Goal: Transaction & Acquisition: Purchase product/service

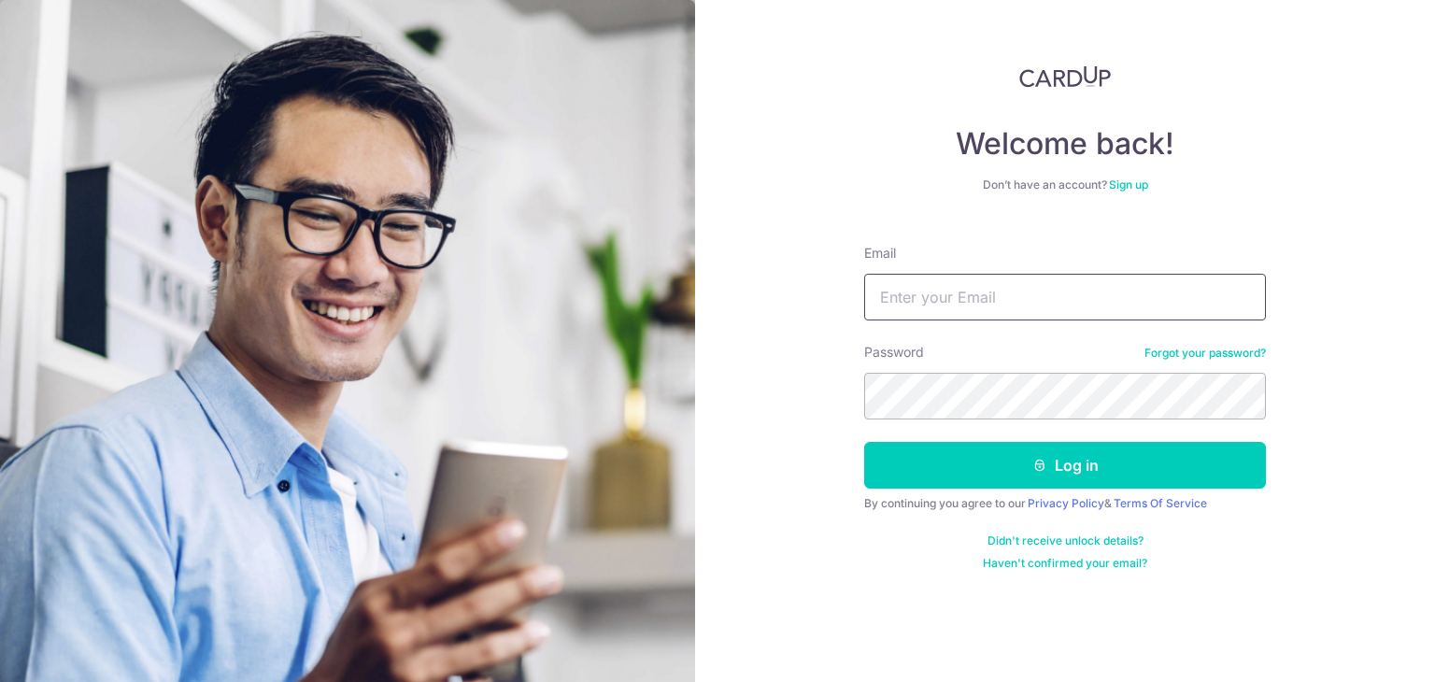
click at [929, 302] on input "Email" at bounding box center [1065, 297] width 402 height 47
type input "[EMAIL_ADDRESS][DOMAIN_NAME]"
click at [864, 442] on button "Log in" at bounding box center [1065, 465] width 402 height 47
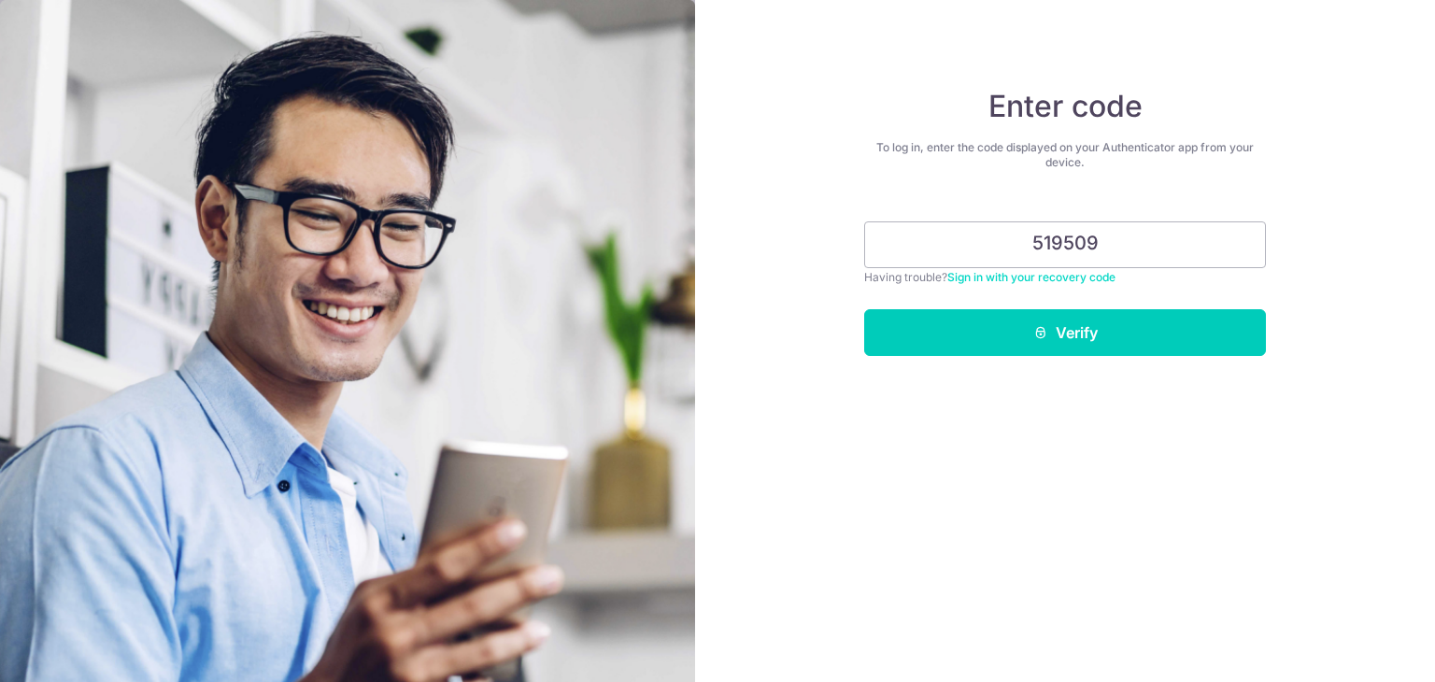
type input "519509"
click at [864, 309] on button "Verify" at bounding box center [1065, 332] width 402 height 47
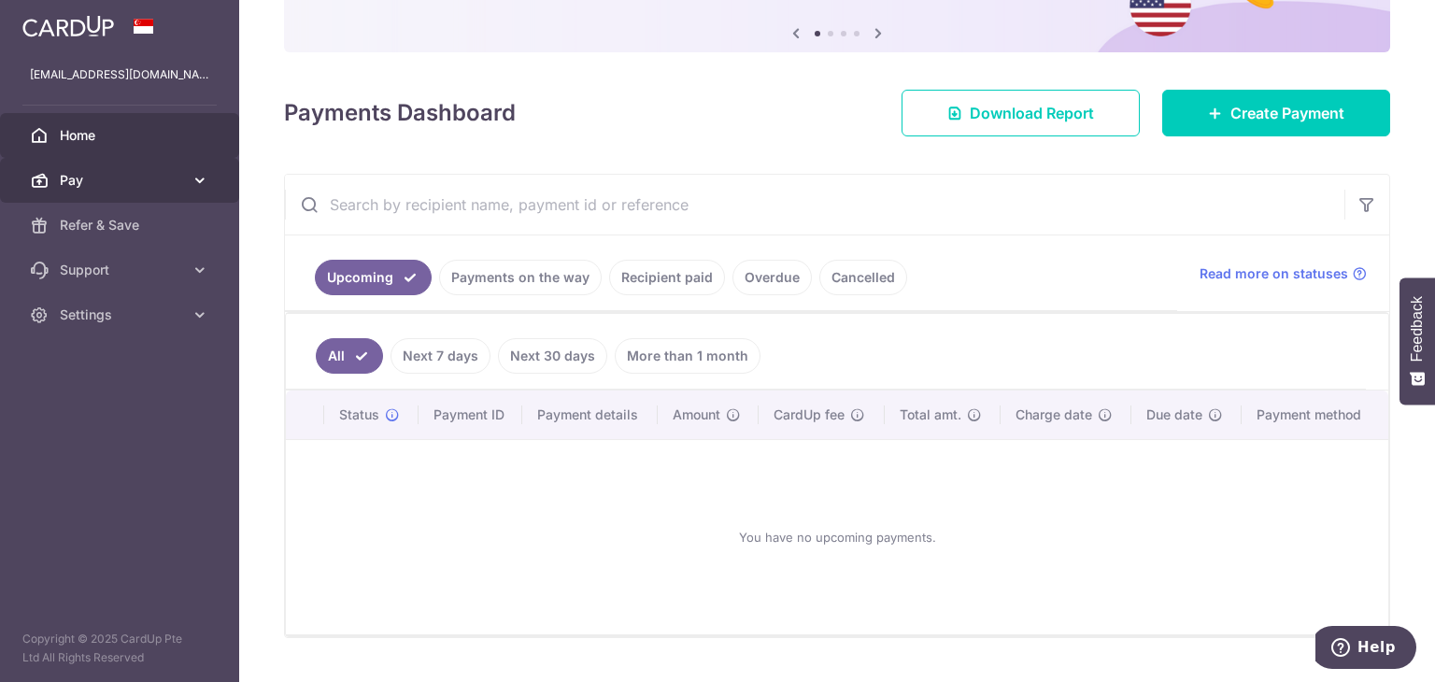
click at [176, 176] on span "Pay" at bounding box center [121, 180] width 123 height 19
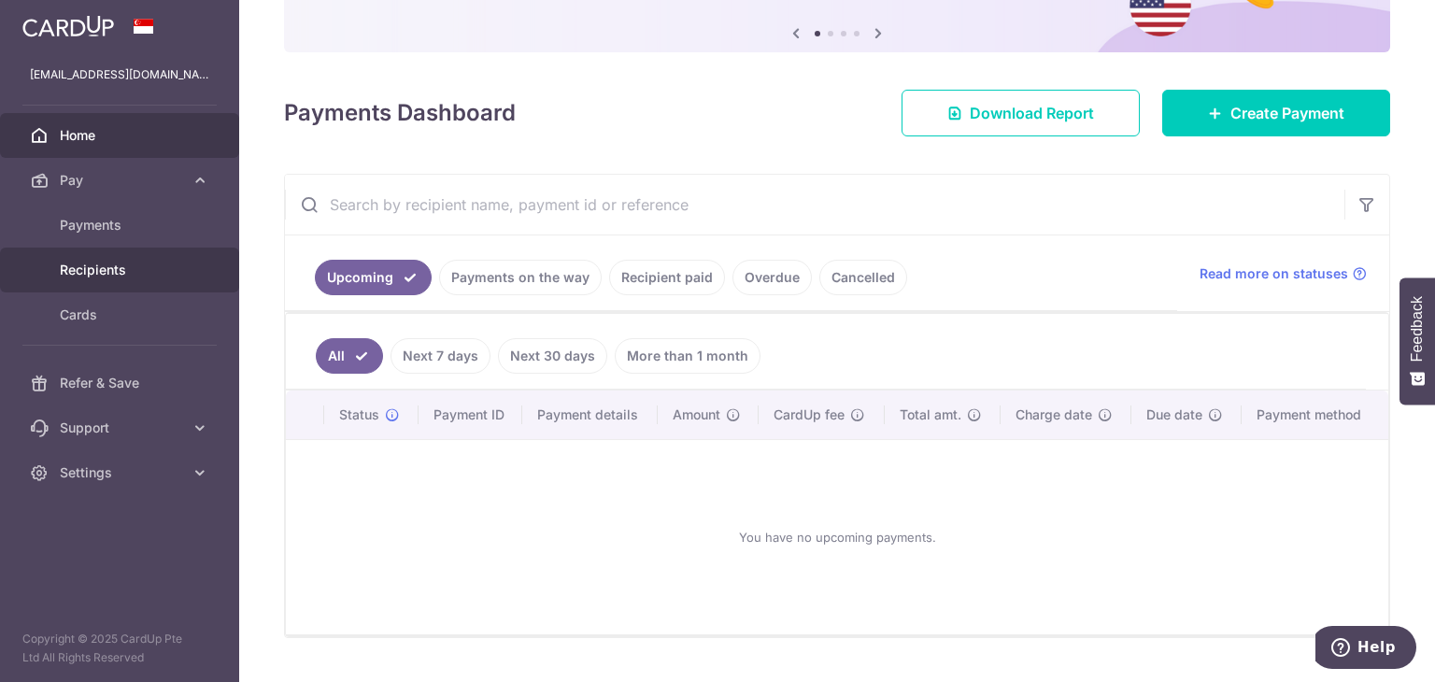
click at [142, 261] on span "Recipients" at bounding box center [121, 270] width 123 height 19
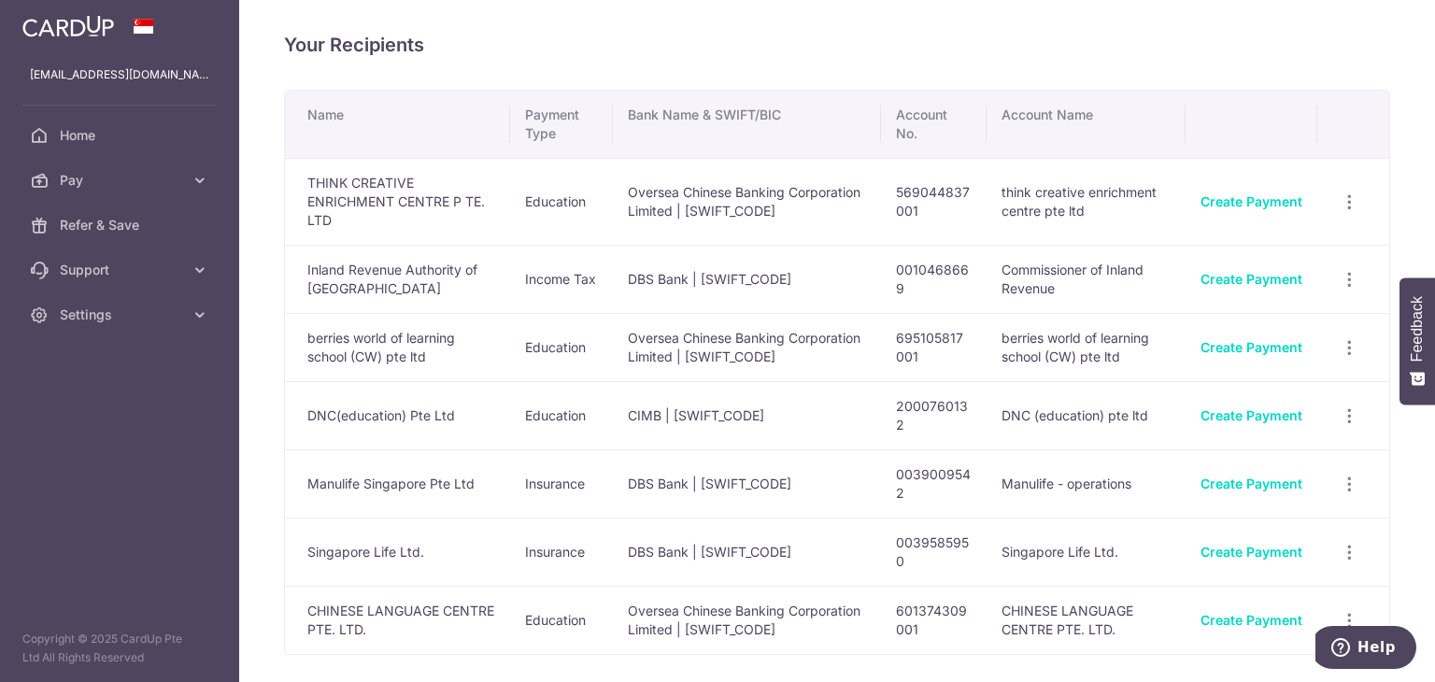
scroll to position [93, 0]
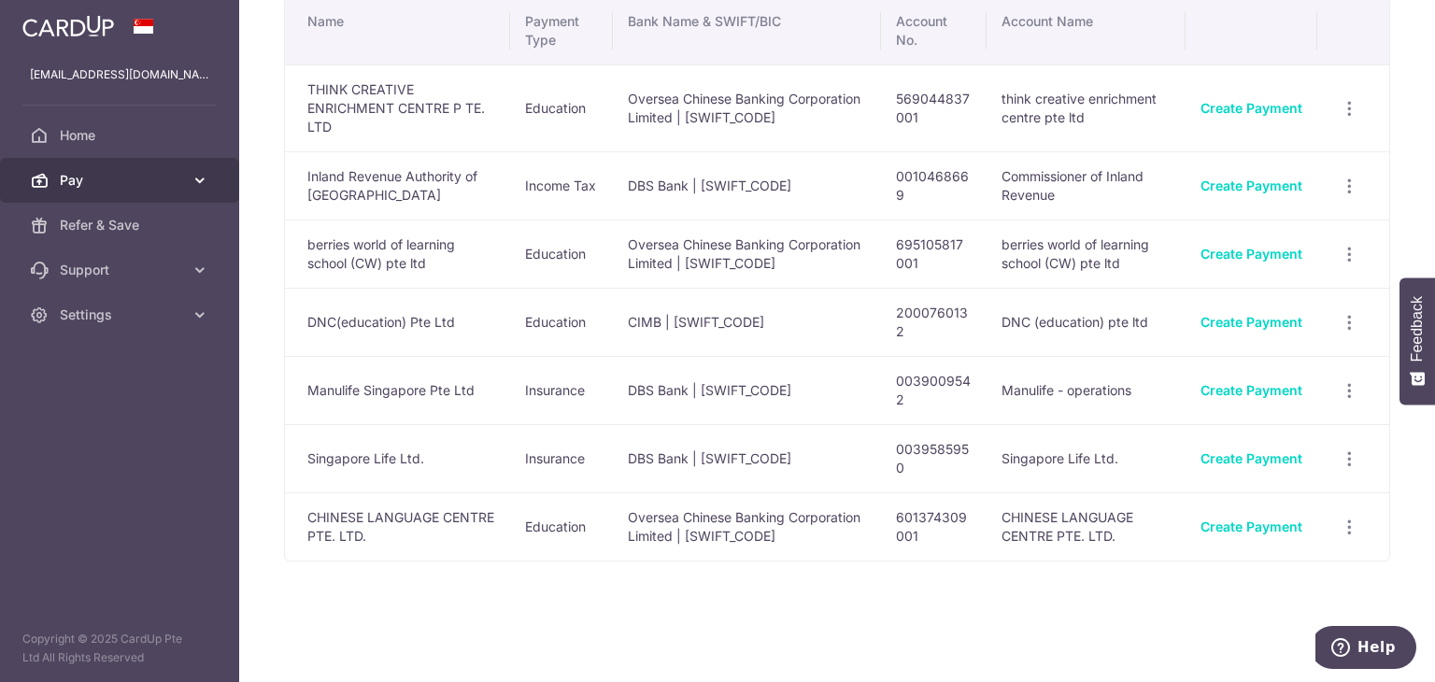
click at [183, 177] on link "Pay" at bounding box center [119, 180] width 239 height 45
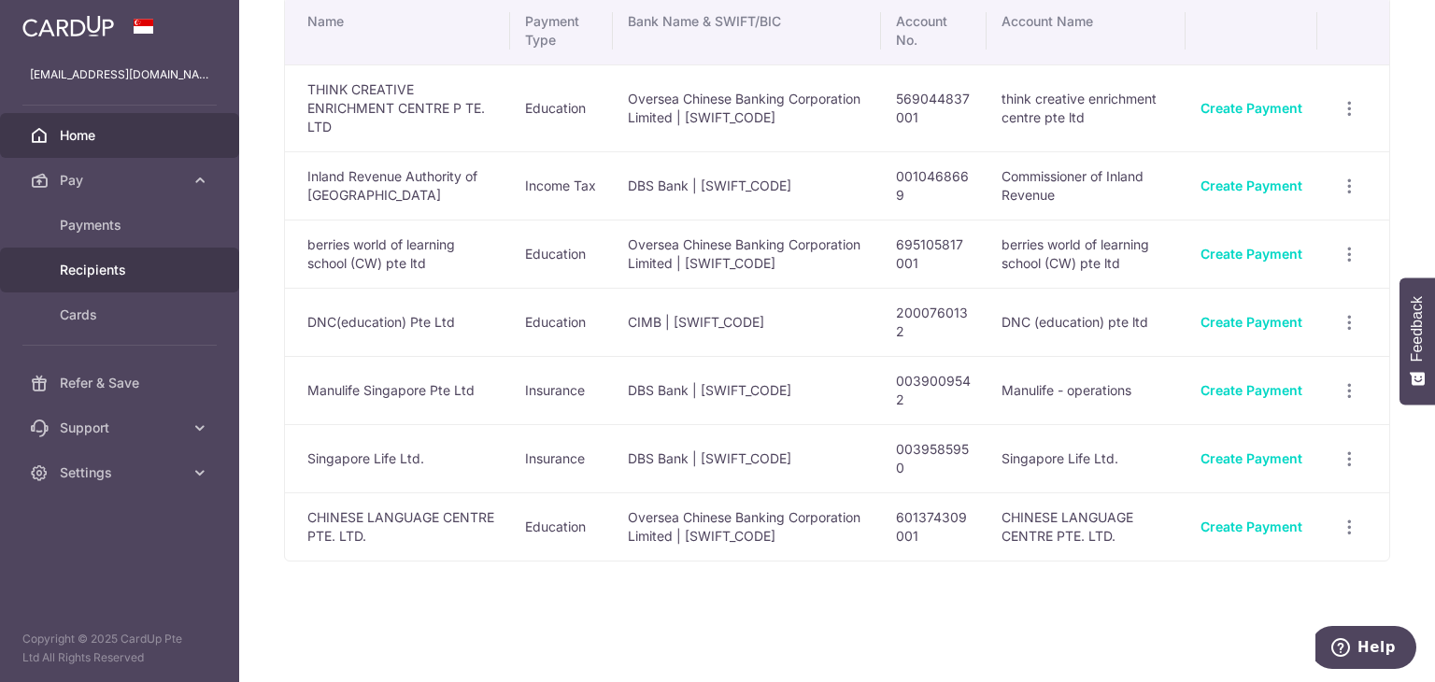
click at [142, 147] on link "Home" at bounding box center [119, 135] width 239 height 45
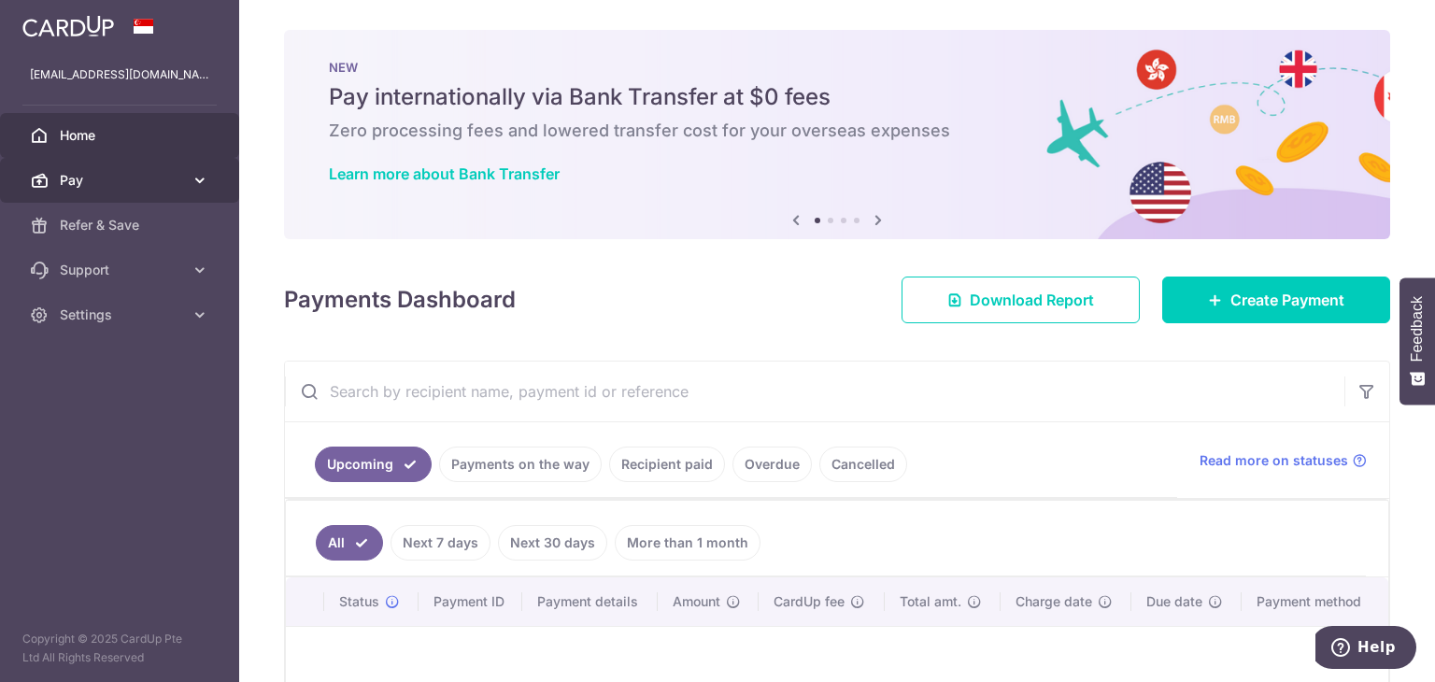
click at [164, 184] on span "Pay" at bounding box center [121, 180] width 123 height 19
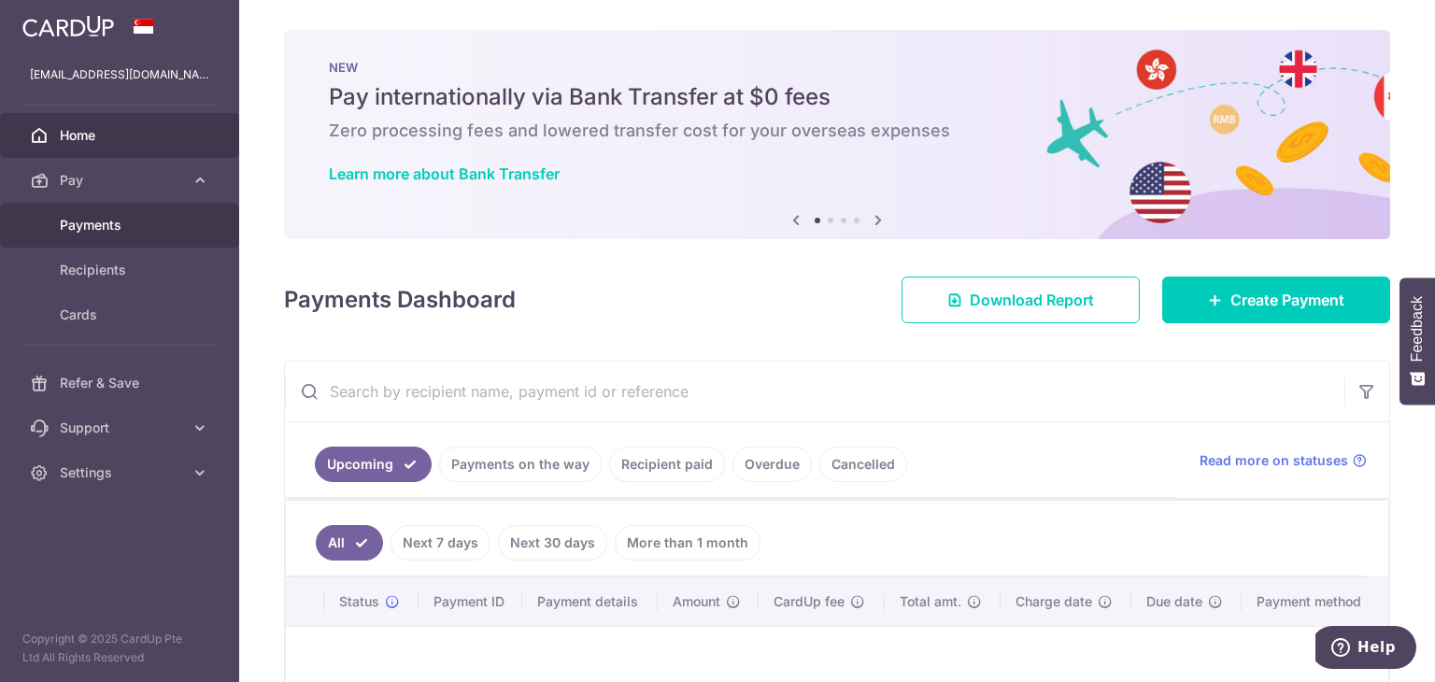
click at [164, 213] on link "Payments" at bounding box center [119, 225] width 239 height 45
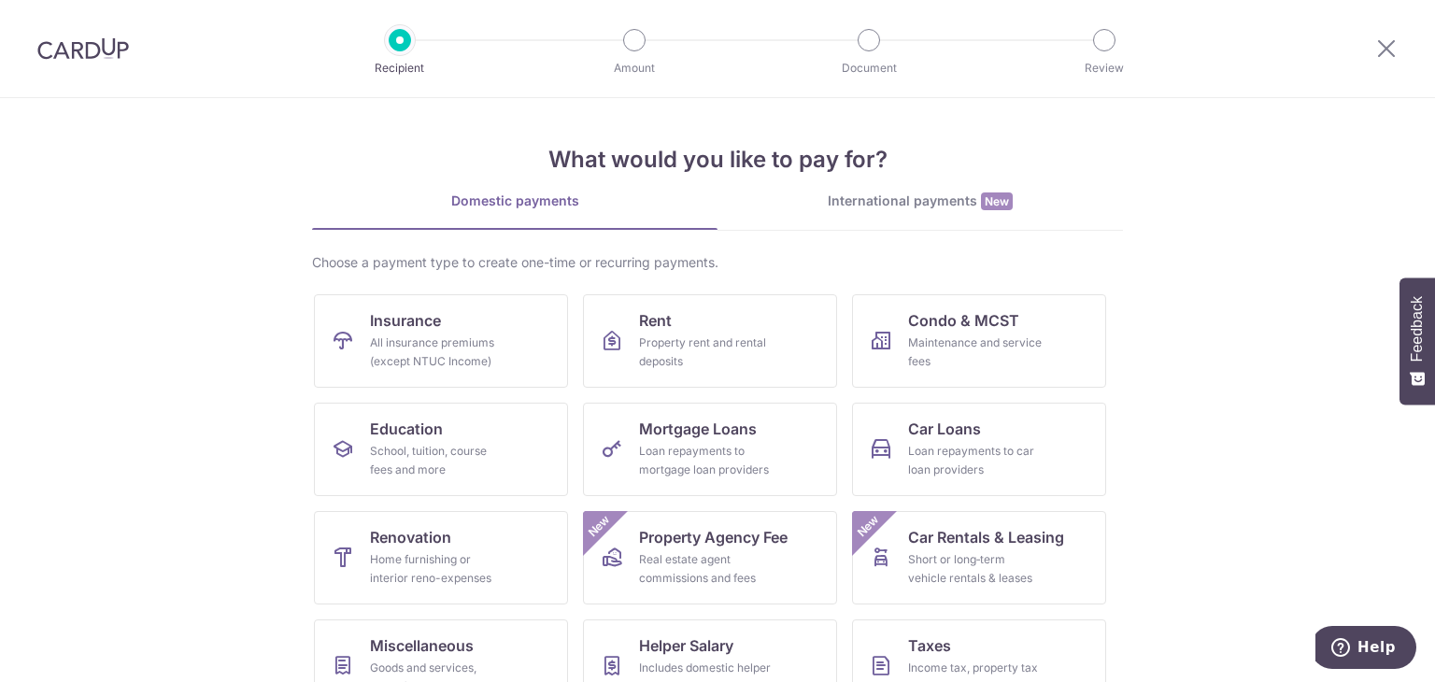
scroll to position [93, 0]
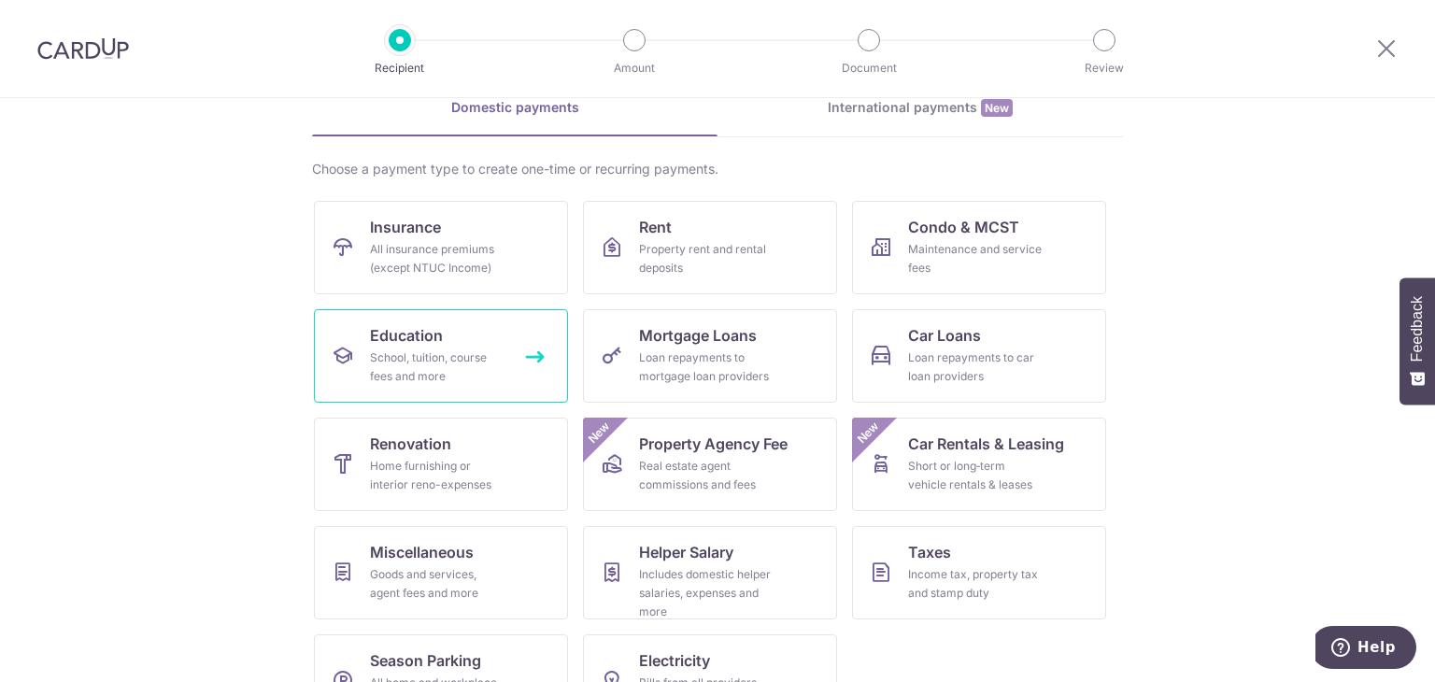
click at [490, 367] on div "School, tuition, course fees and more" at bounding box center [437, 366] width 135 height 37
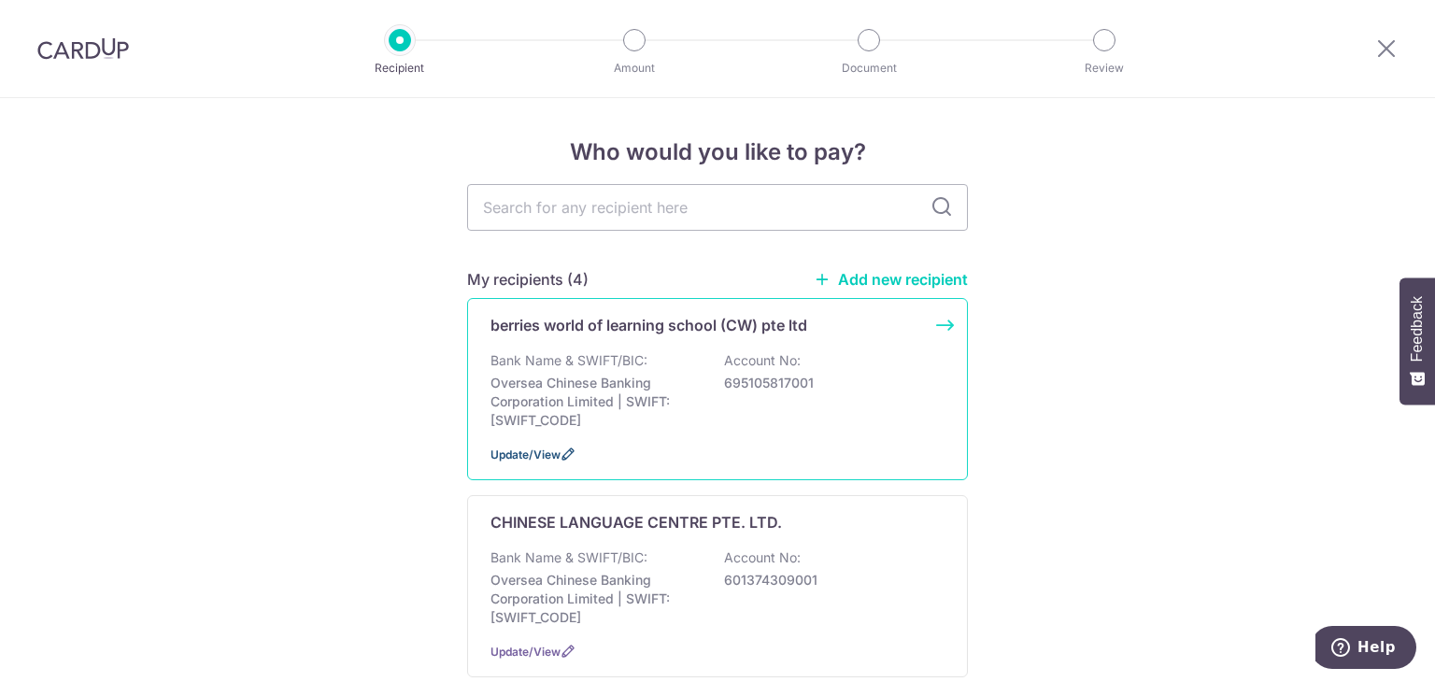
click at [554, 454] on span "Update/View" at bounding box center [525, 454] width 70 height 14
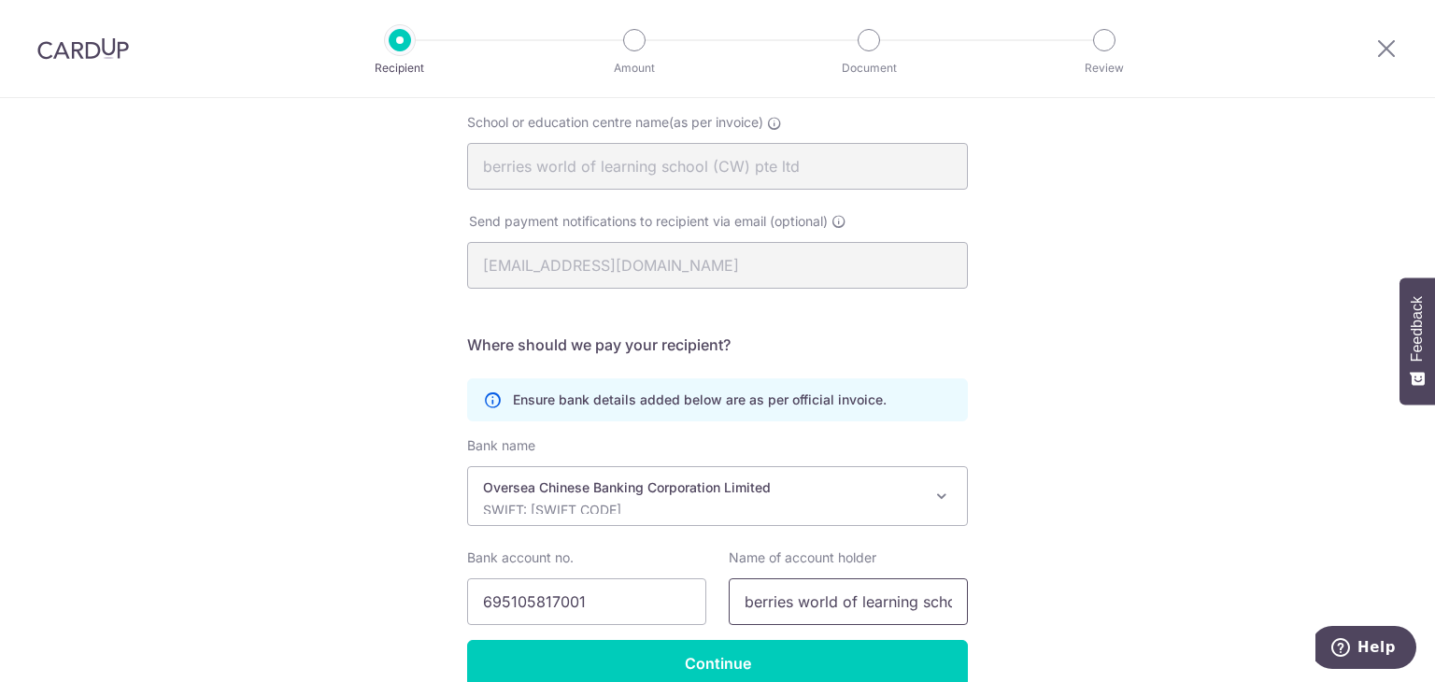
scroll to position [0, 106]
drag, startPoint x: 822, startPoint y: 596, endPoint x: 959, endPoint y: 615, distance: 138.6
click at [959, 615] on input "berries world of learning school (CW) pte ltd" at bounding box center [848, 601] width 239 height 47
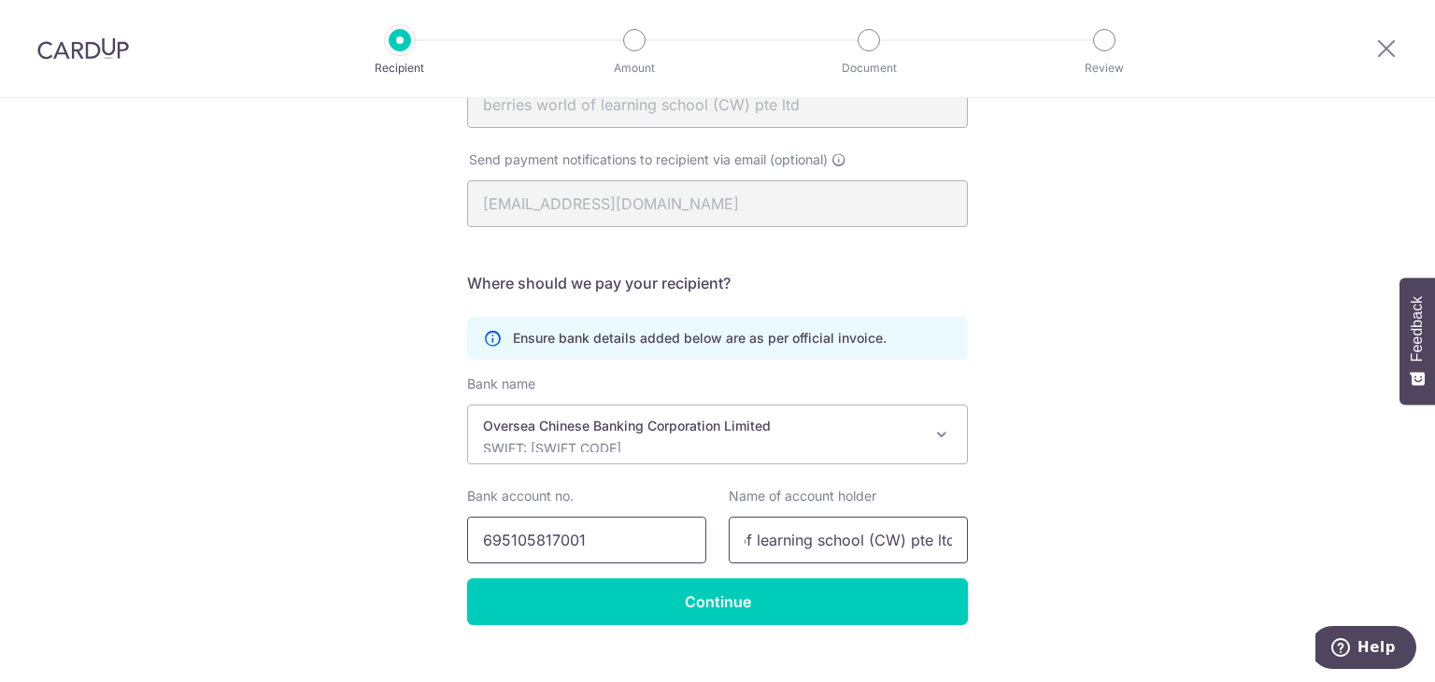
scroll to position [278, 0]
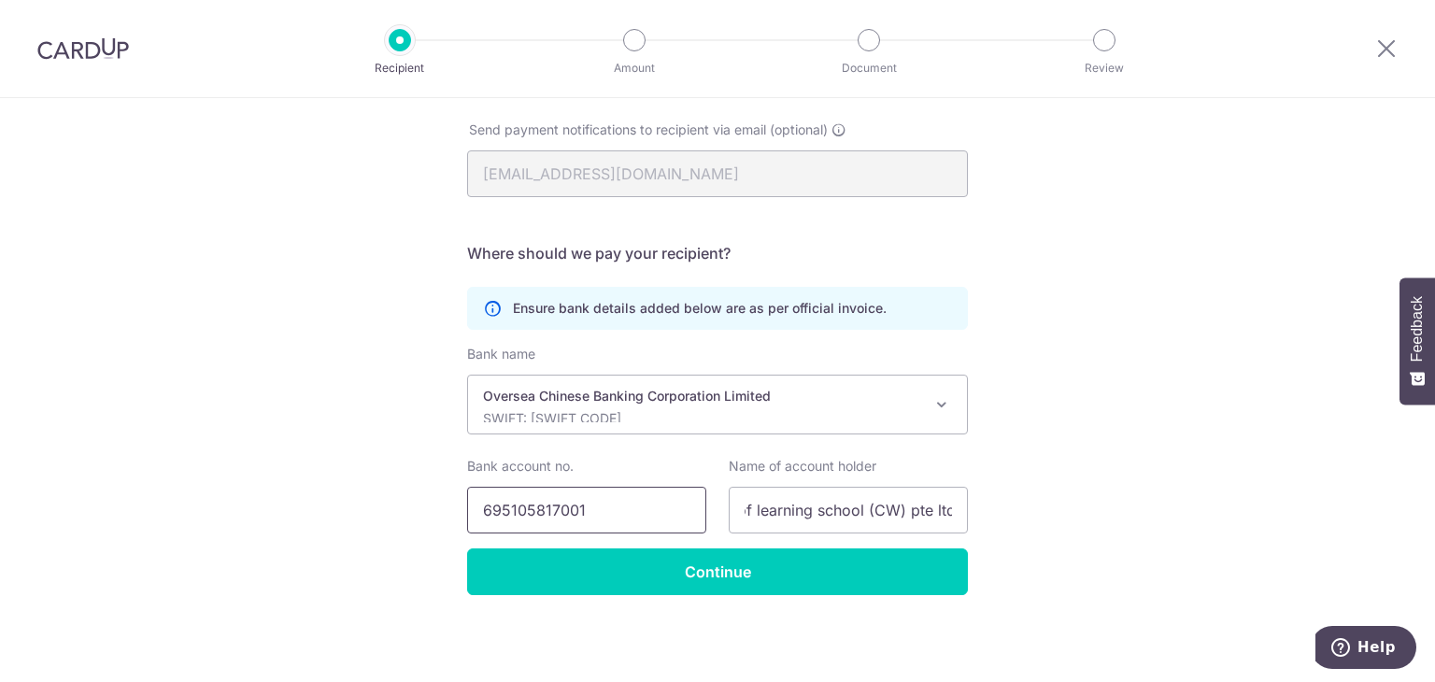
click at [563, 509] on input "695105817001" at bounding box center [586, 510] width 239 height 47
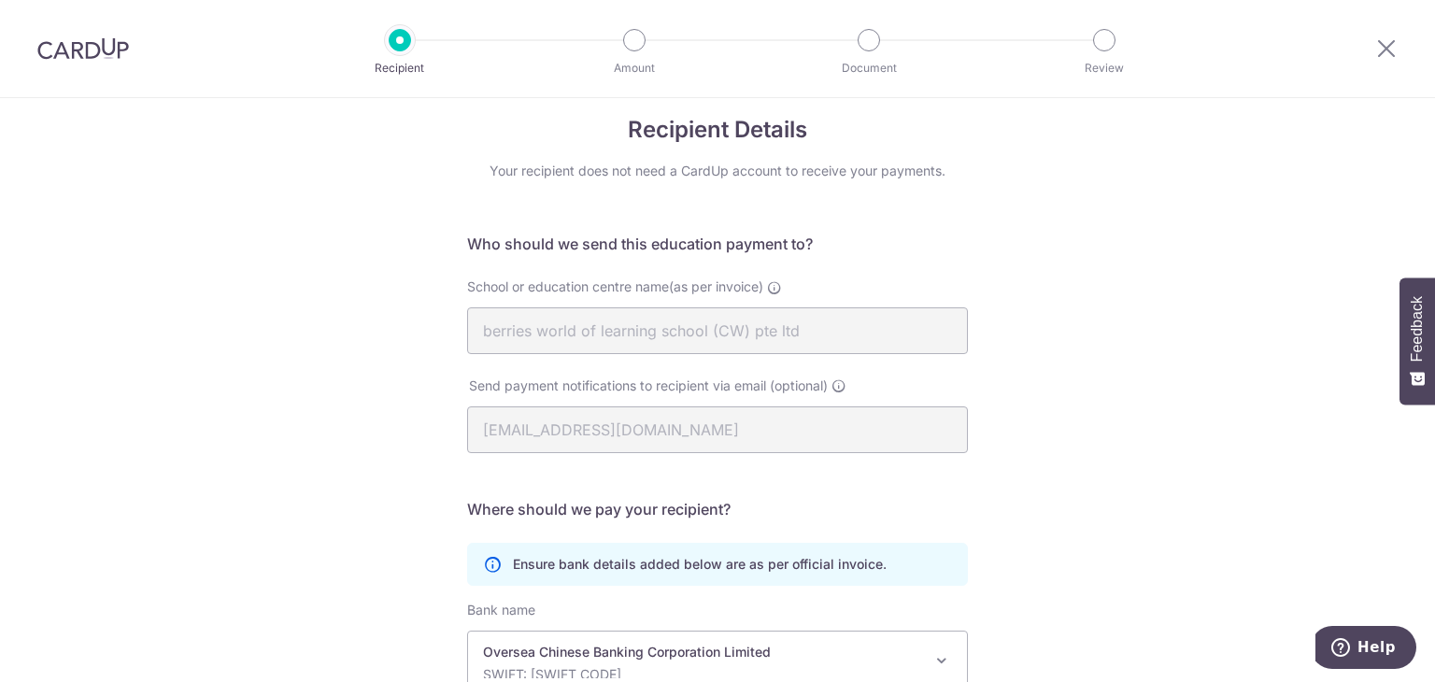
scroll to position [0, 0]
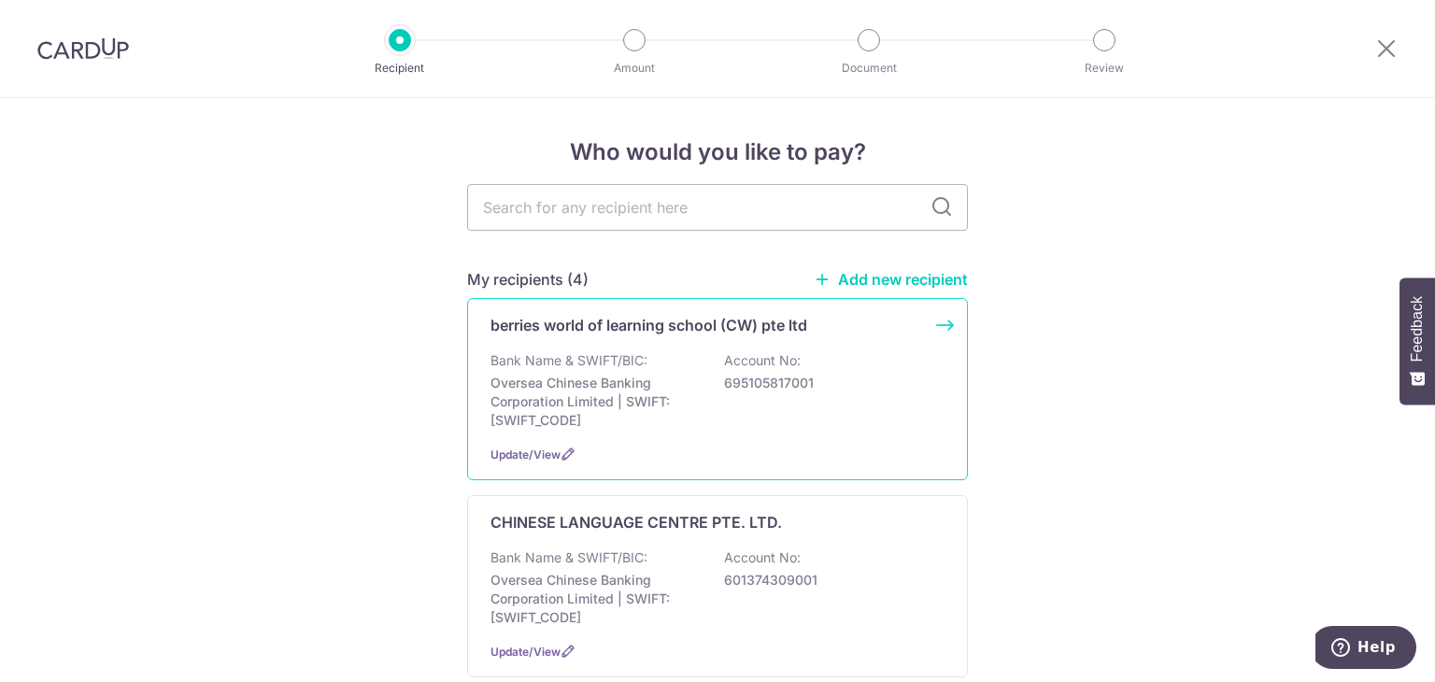
click at [946, 330] on div "berries world of learning school (CW) pte ltd Bank Name & SWIFT/BIC: Oversea Ch…" at bounding box center [717, 389] width 501 height 182
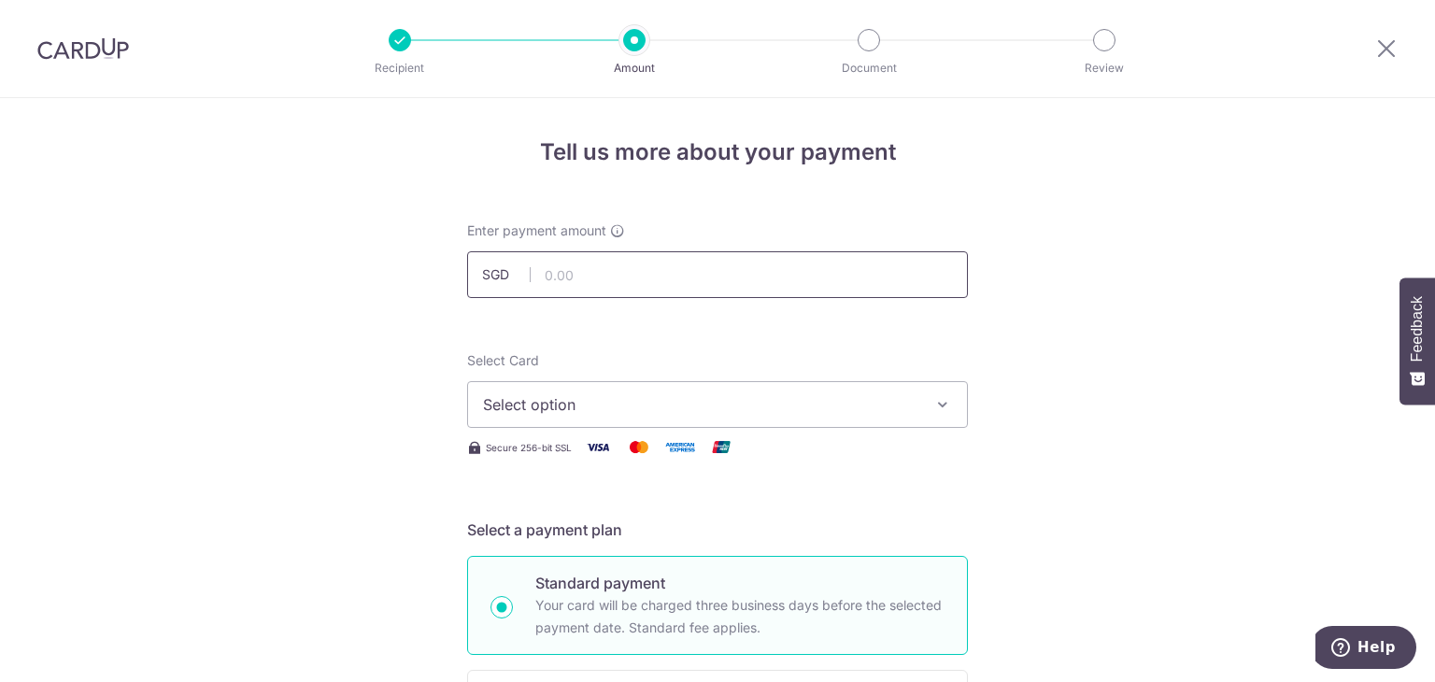
click at [677, 263] on input "text" at bounding box center [717, 274] width 501 height 47
type input "994.08"
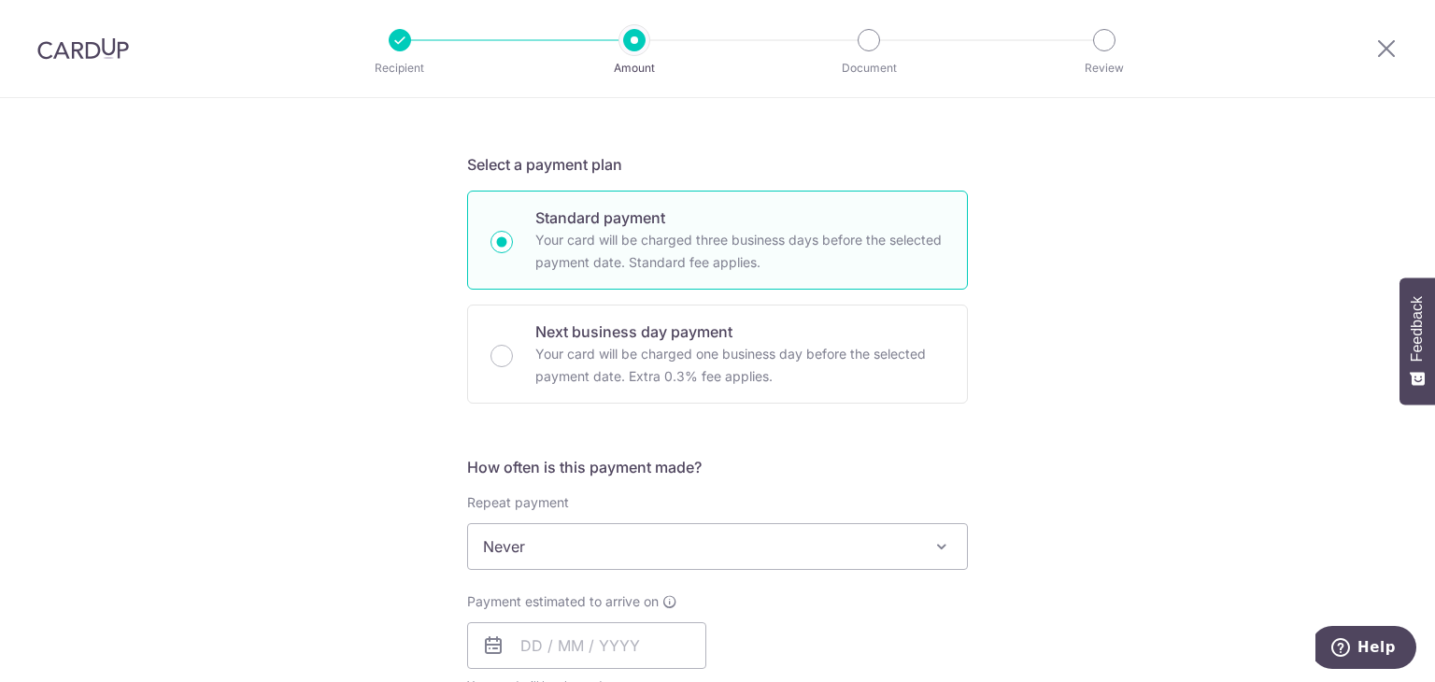
scroll to position [467, 0]
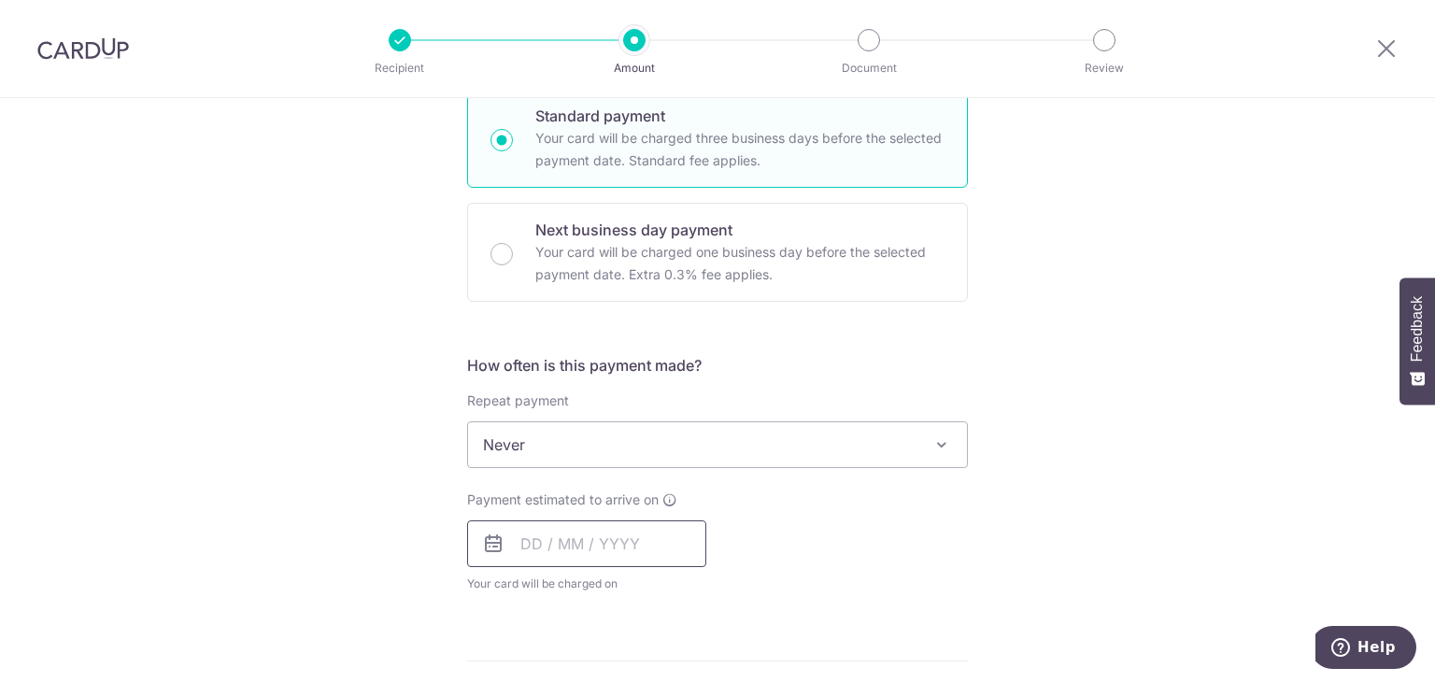
click at [628, 548] on input "text" at bounding box center [586, 543] width 239 height 47
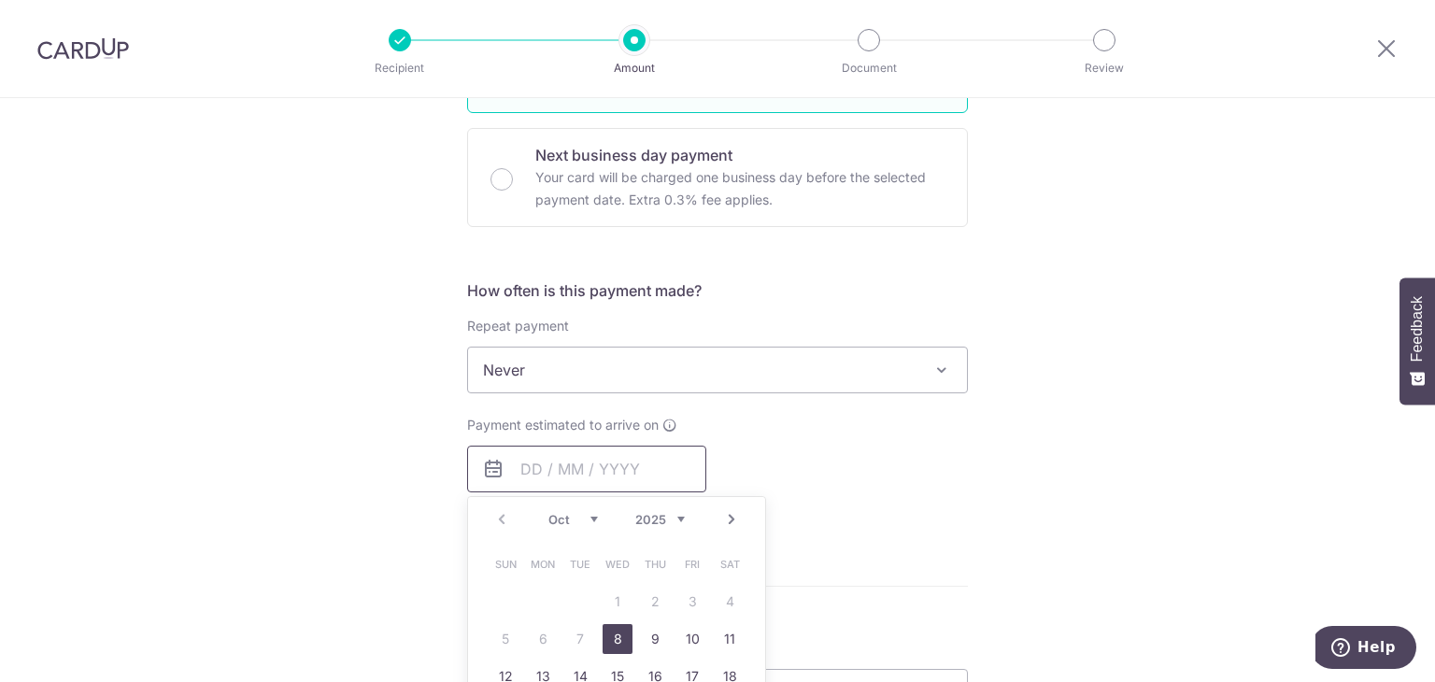
scroll to position [654, 0]
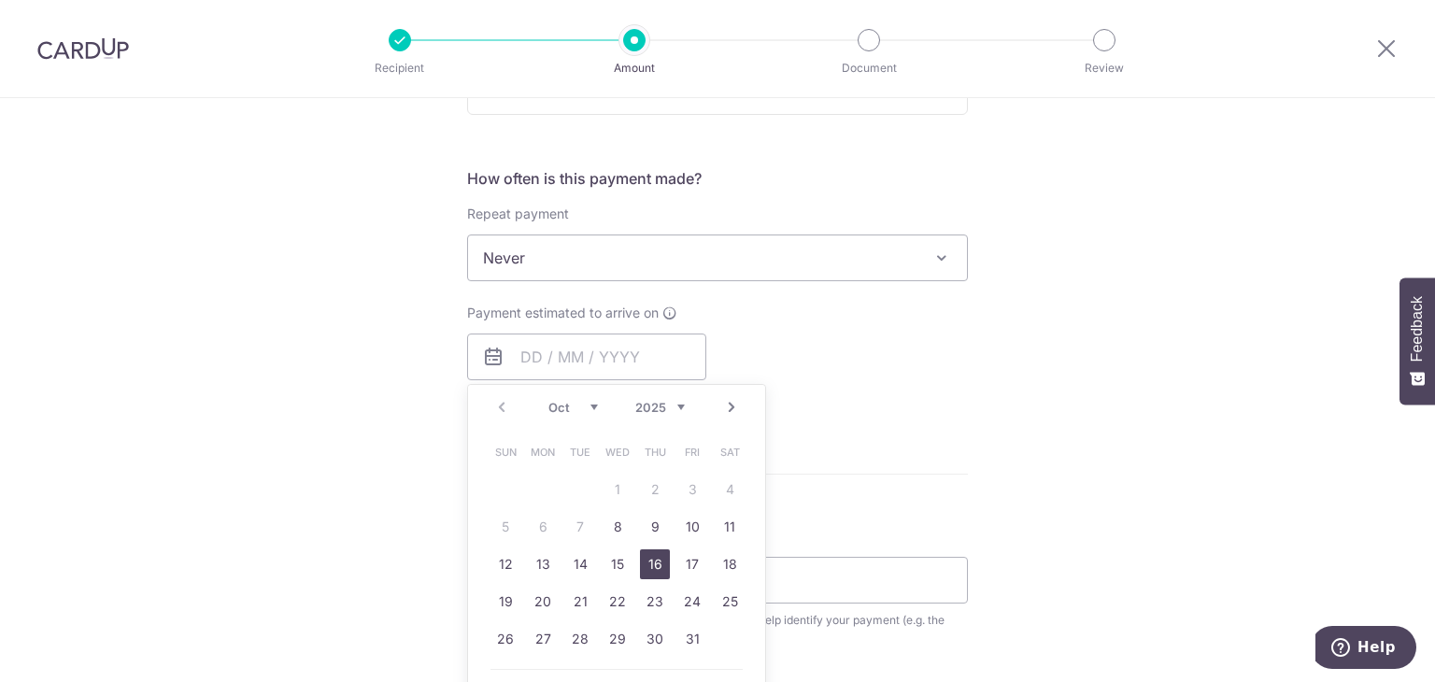
click at [653, 557] on link "16" at bounding box center [655, 564] width 30 height 30
type input "16/10/2025"
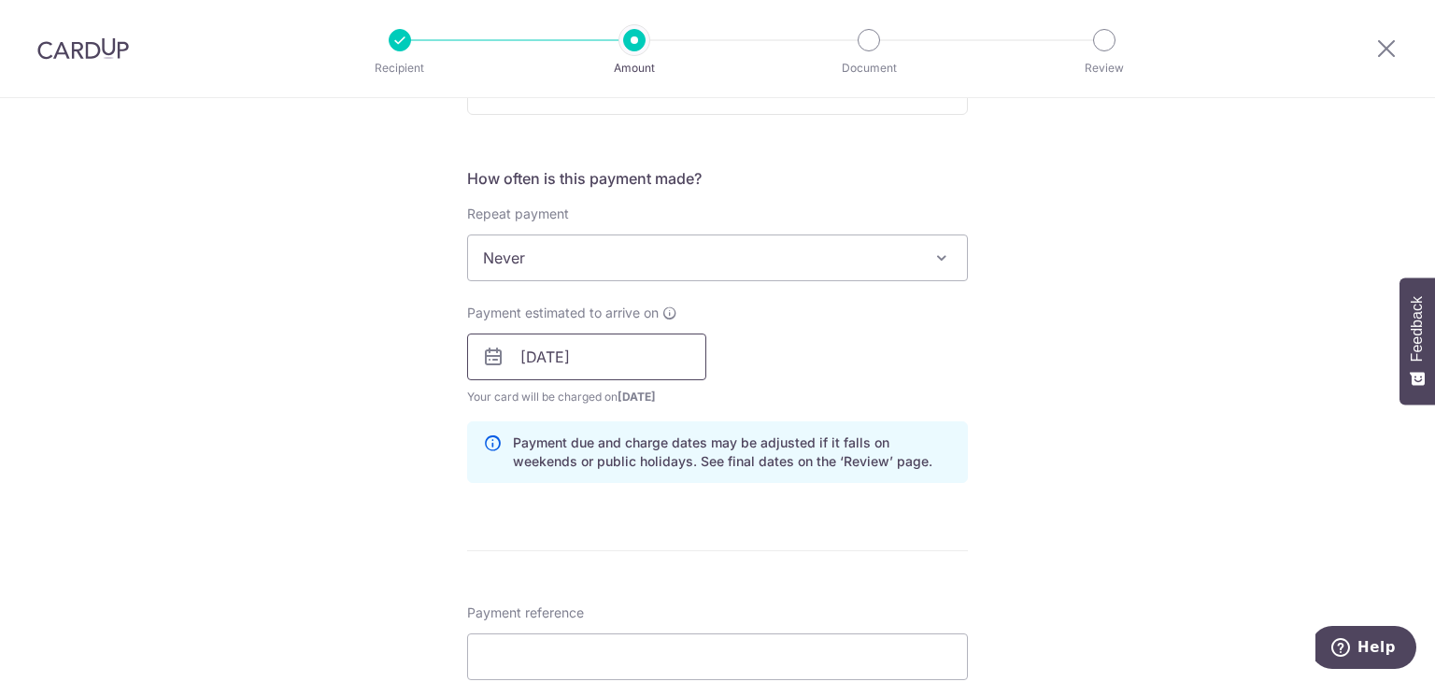
click at [616, 358] on input "16/10/2025" at bounding box center [586, 356] width 239 height 47
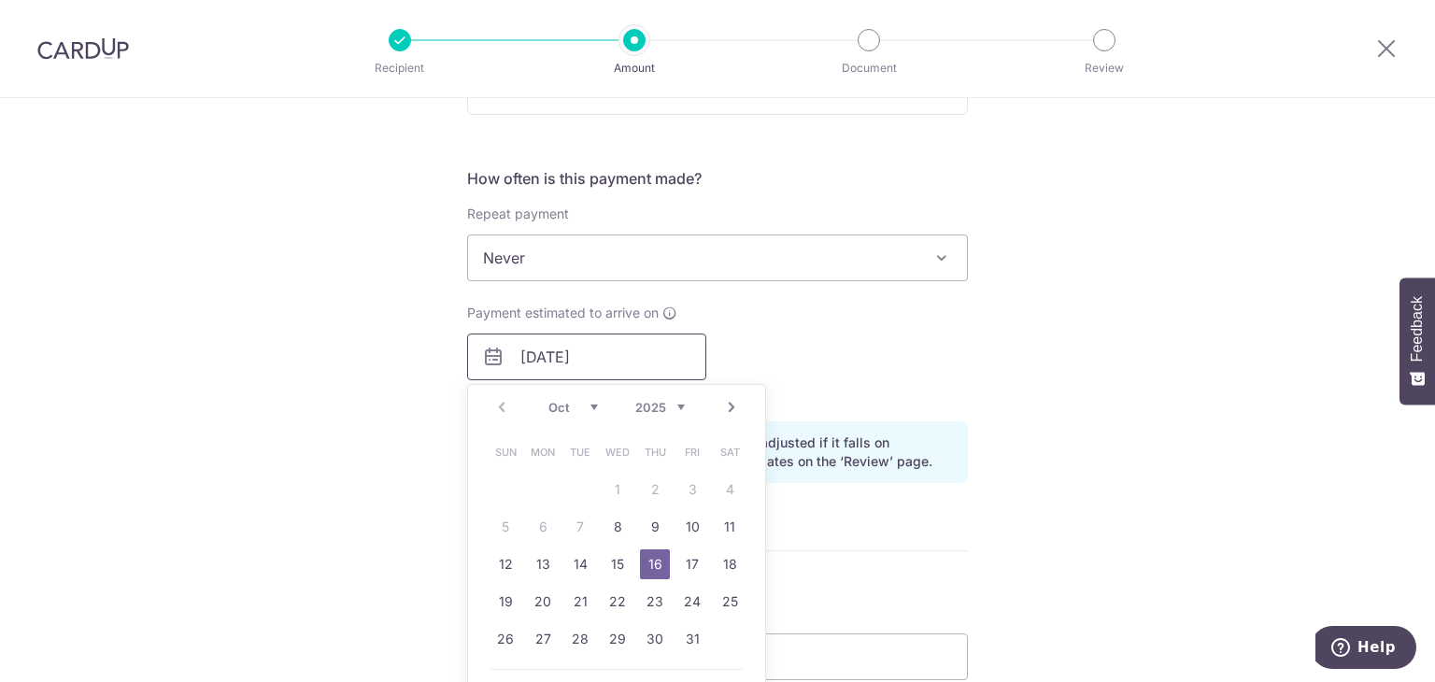
click at [616, 358] on input "16/10/2025" at bounding box center [586, 356] width 239 height 47
click at [751, 330] on div "Payment estimated to arrive on 16/10/2025 Prev Next Oct Nov Dec 2025 2026 2027 …" at bounding box center [717, 355] width 523 height 103
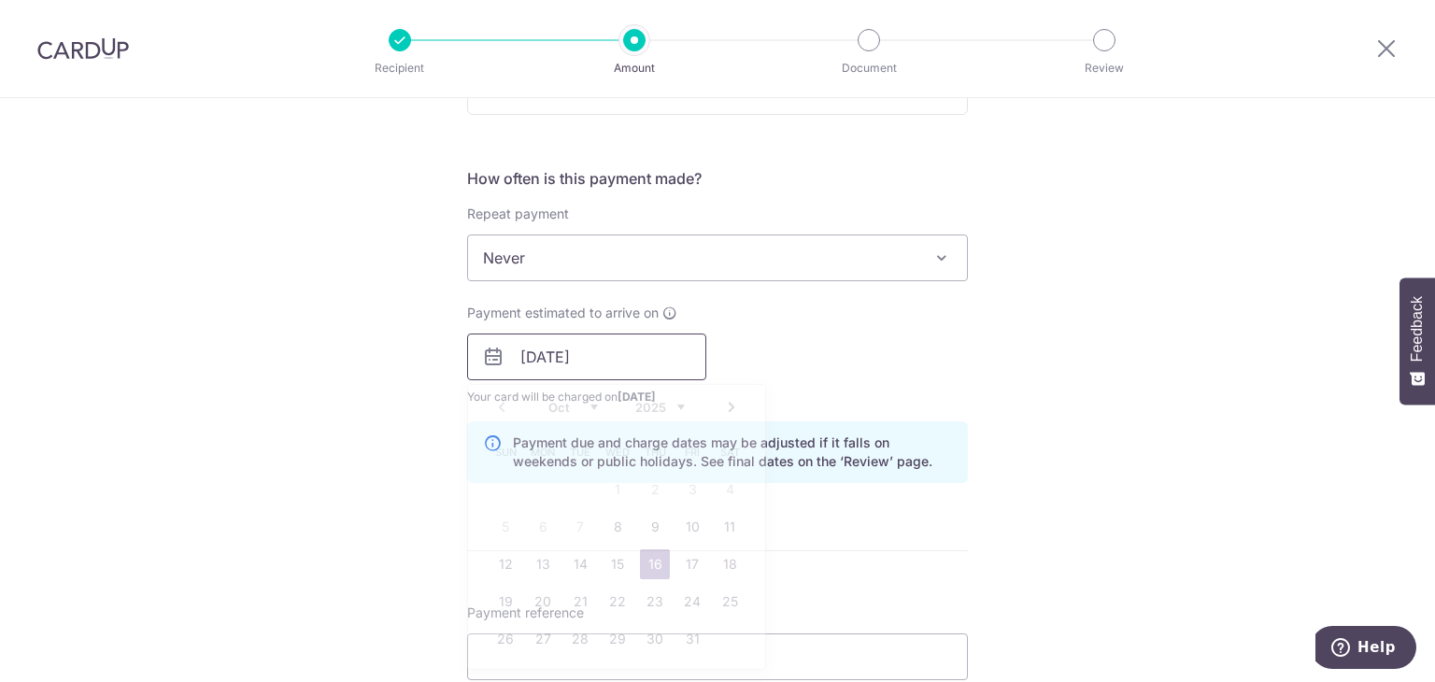
click at [633, 354] on input "16/10/2025" at bounding box center [586, 356] width 239 height 47
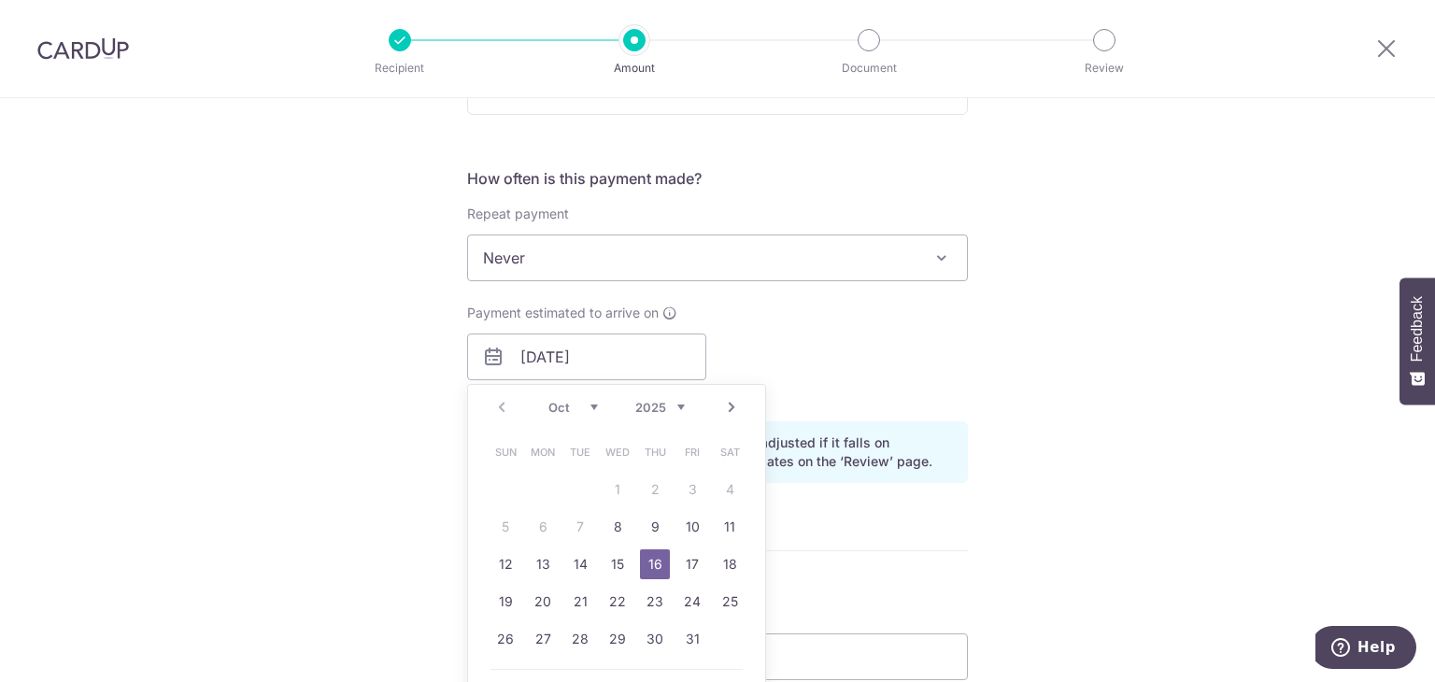
click at [744, 343] on div "Payment estimated to arrive on 16/10/2025 Prev Next Oct Nov Dec 2025 2026 2027 …" at bounding box center [717, 355] width 523 height 103
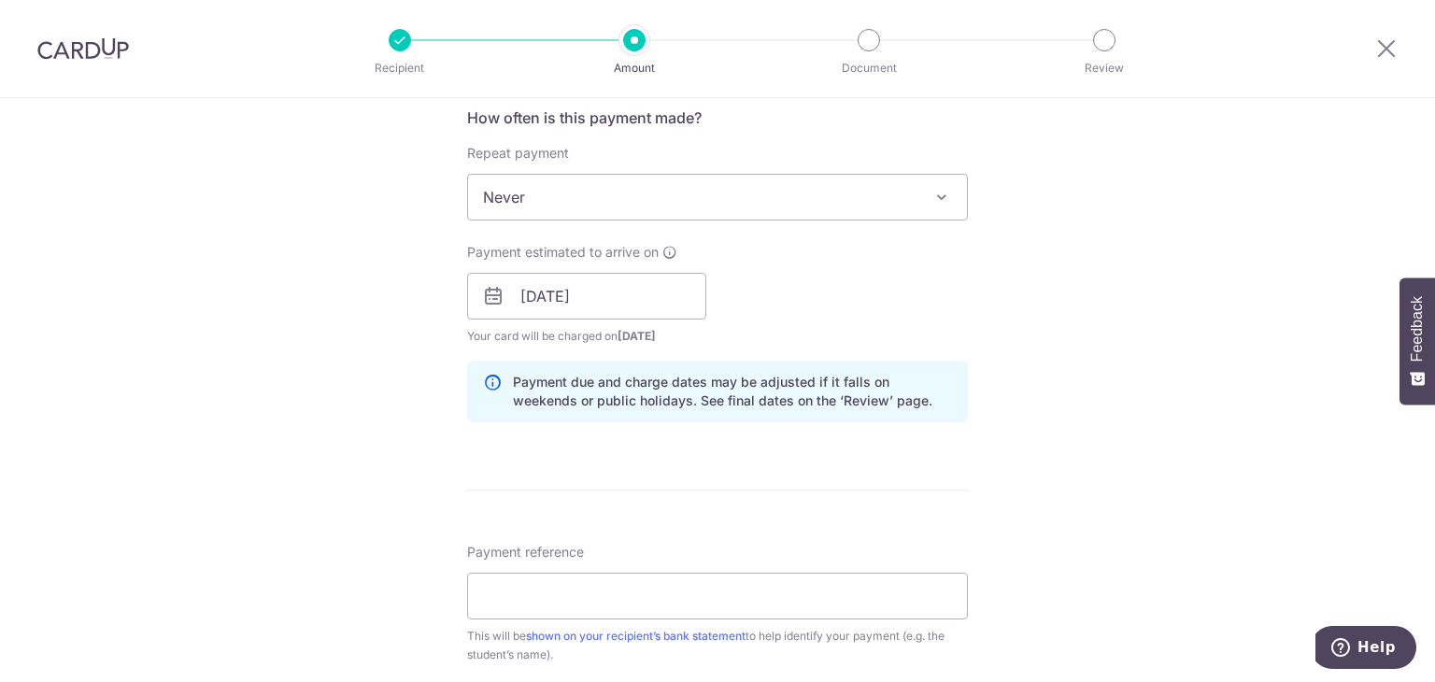
scroll to position [747, 0]
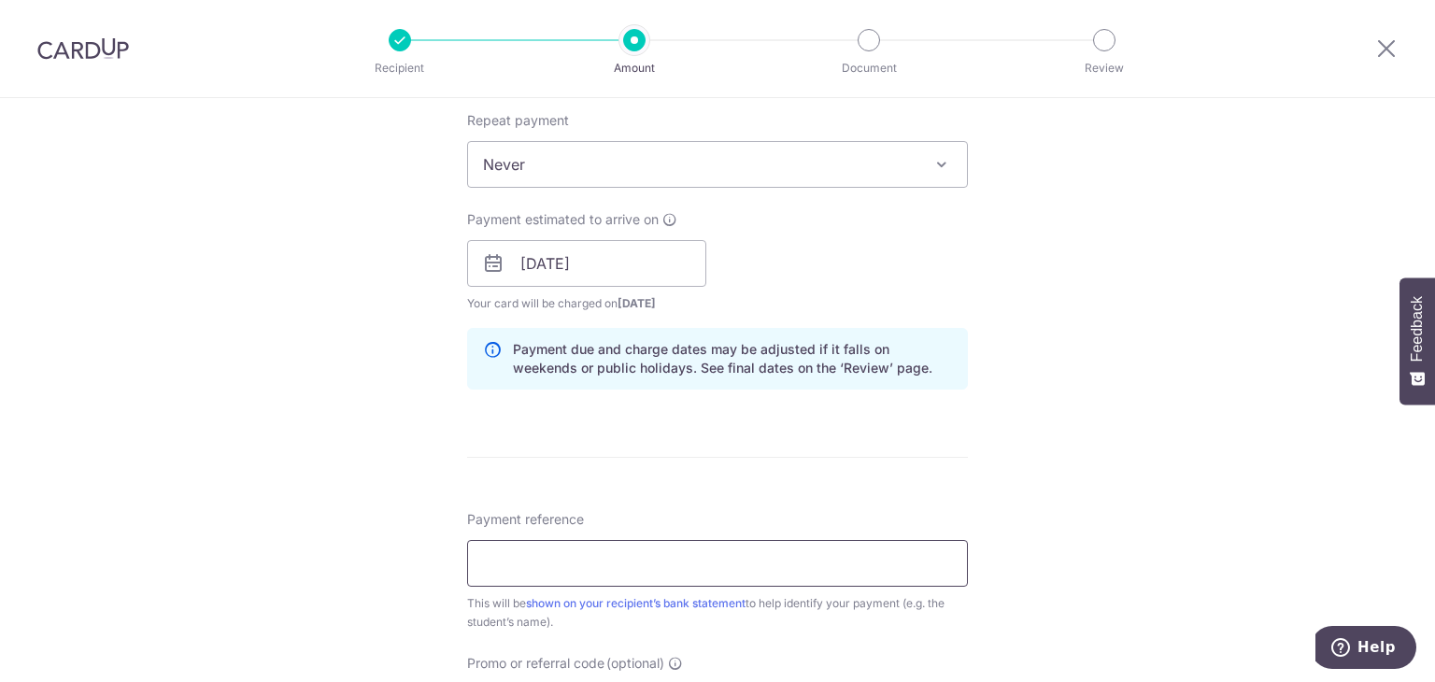
click at [662, 562] on input "Payment reference" at bounding box center [717, 563] width 501 height 47
click at [547, 562] on input "GC-I25000244 koh jia en G22458" at bounding box center [717, 563] width 501 height 47
click at [581, 558] on input "GC-I25000244 koh jia en G22458" at bounding box center [717, 563] width 501 height 47
type input "GC-I25001460 koh jia en G22458"
click at [1042, 268] on div "Tell us more about your payment Enter payment amount SGD 994.08 994.08 Select C…" at bounding box center [717, 234] width 1435 height 1766
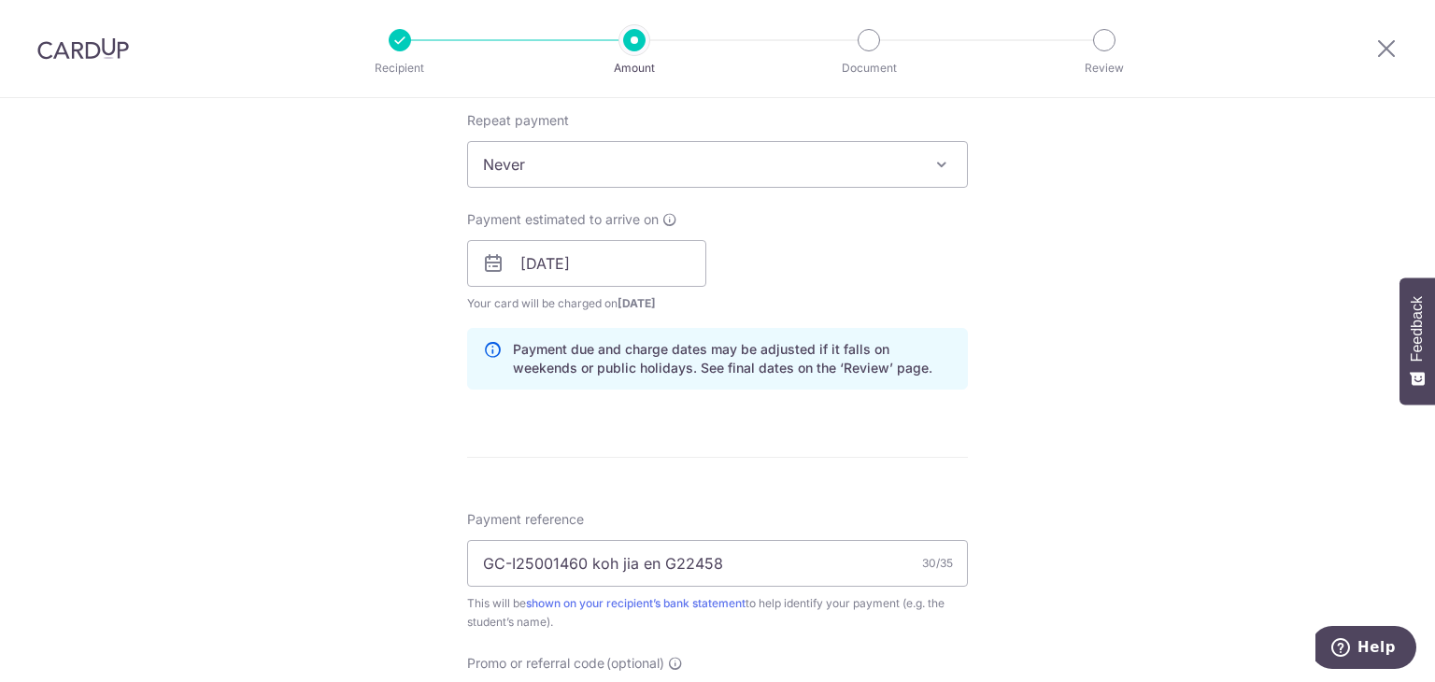
click at [1026, 472] on div "Tell us more about your payment Enter payment amount SGD 994.08 994.08 Select C…" at bounding box center [717, 234] width 1435 height 1766
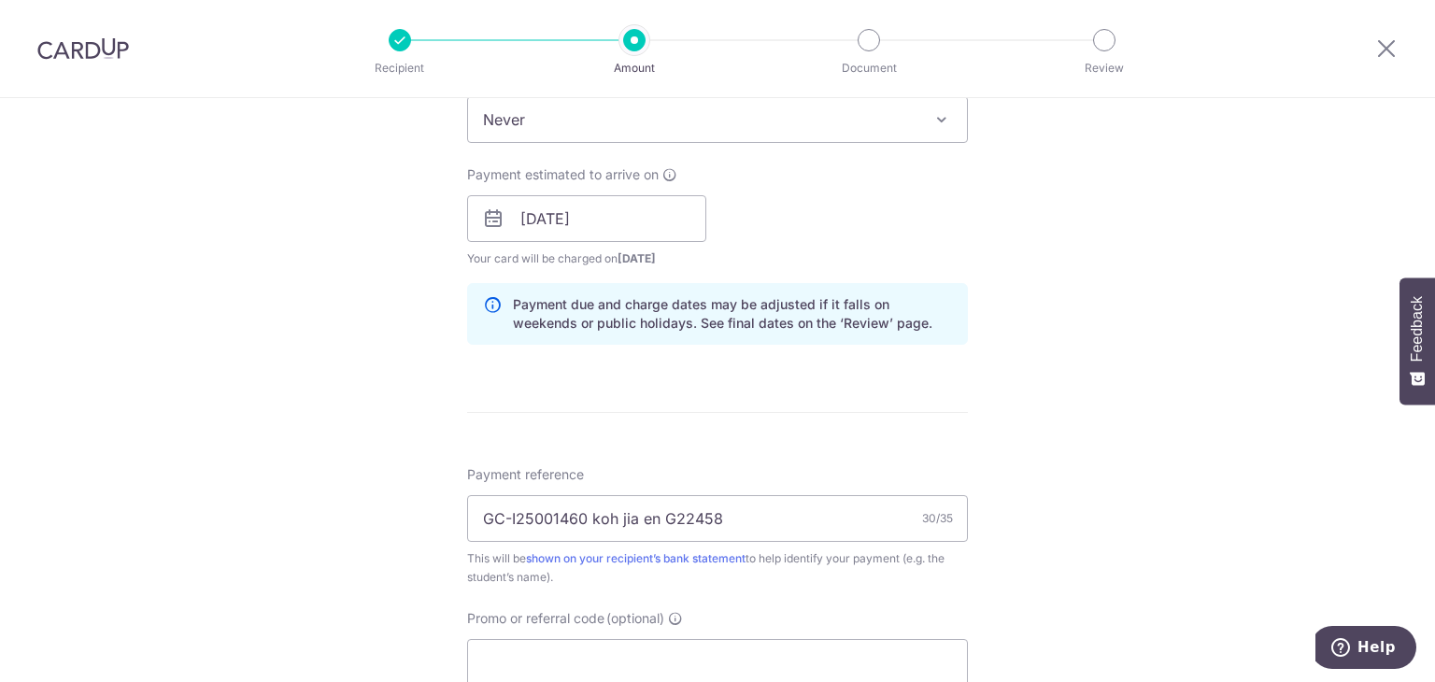
scroll to position [1027, 0]
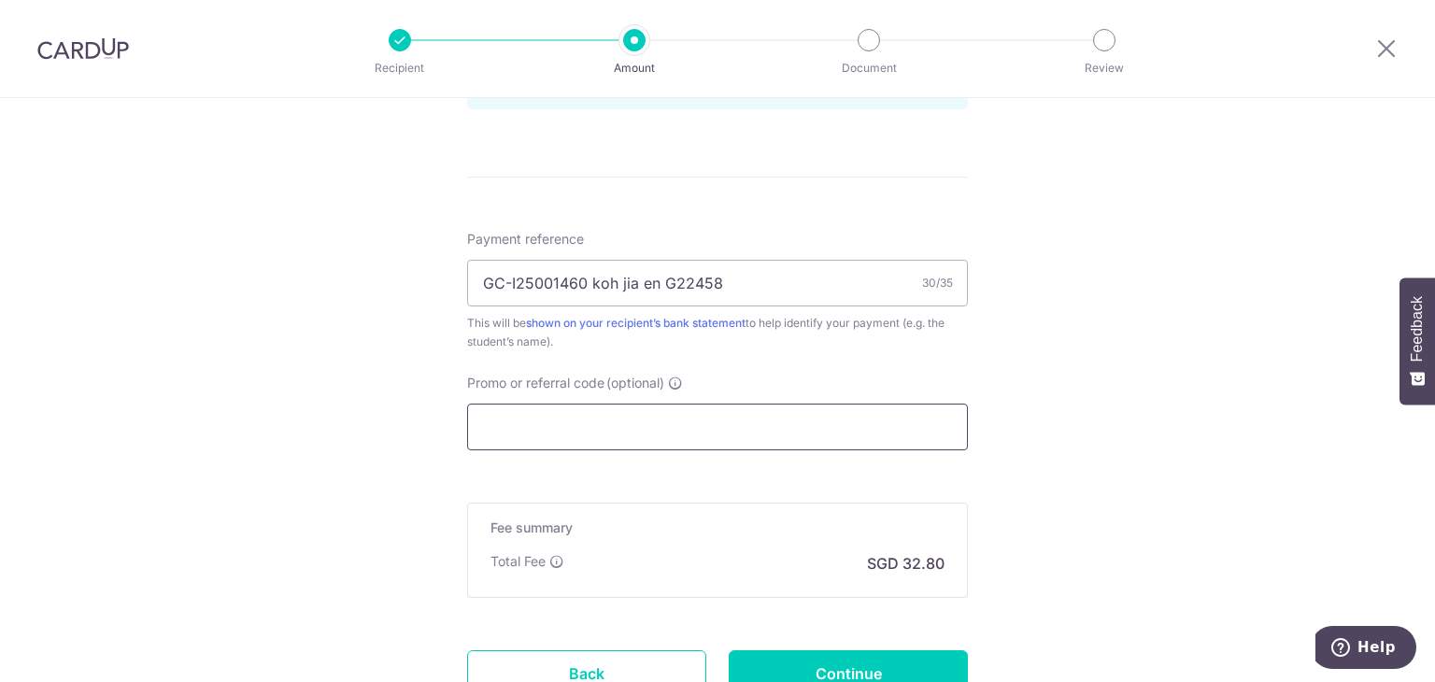
click at [810, 417] on input "Promo or referral code (optional)" at bounding box center [717, 427] width 501 height 47
paste input "OFF225"
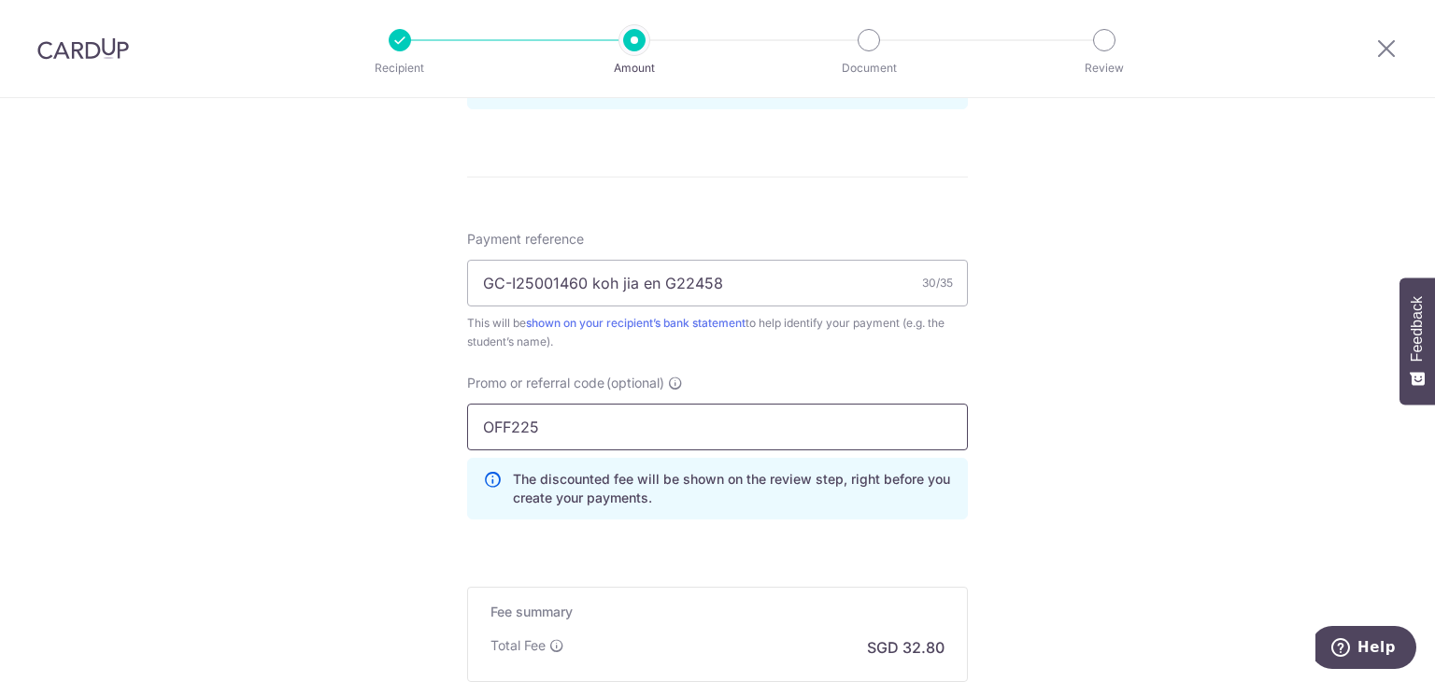
type input "OFF225"
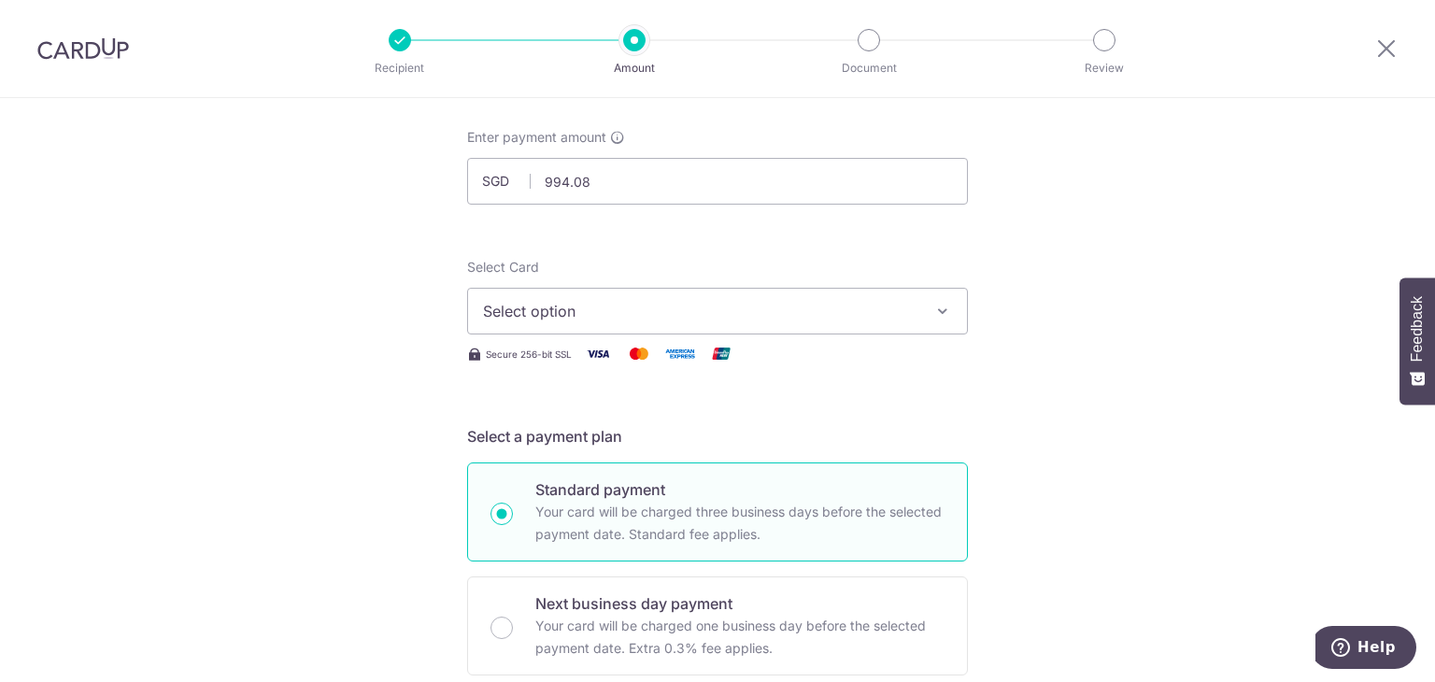
scroll to position [0, 0]
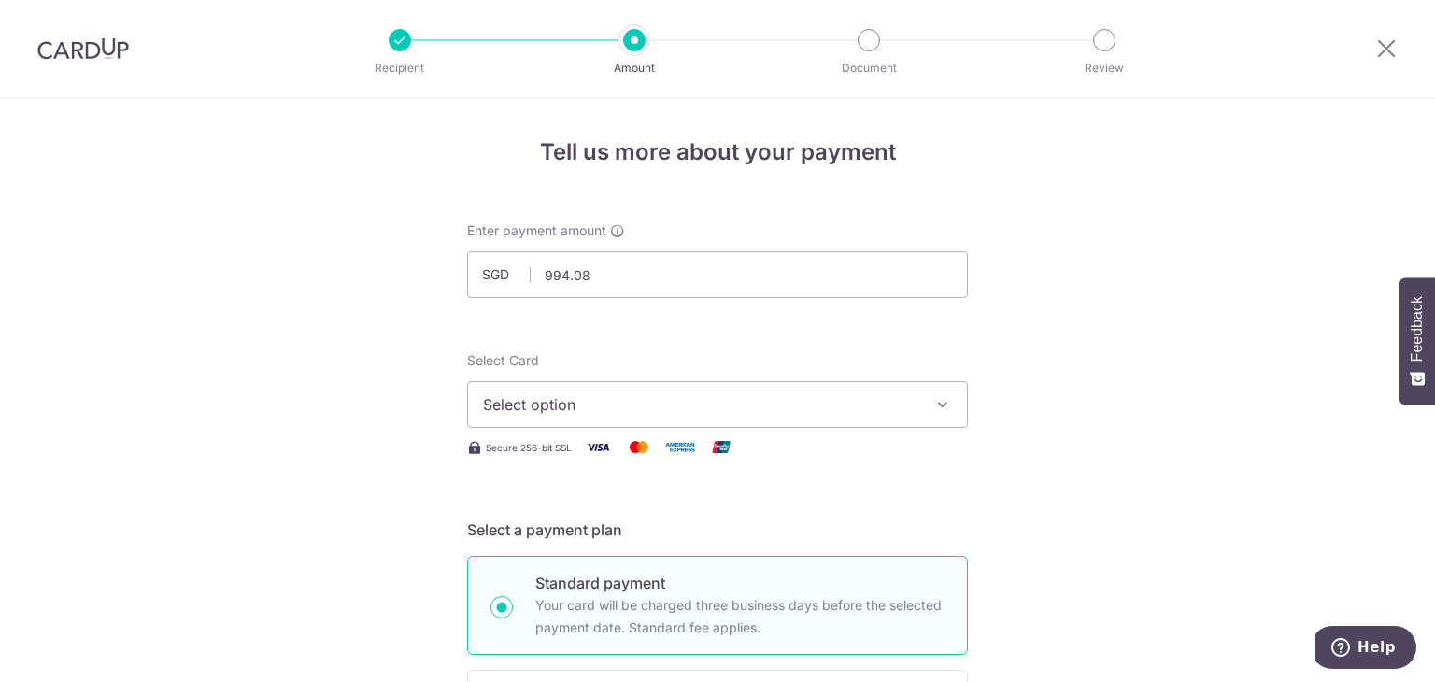
click at [848, 405] on span "Select option" at bounding box center [700, 404] width 435 height 22
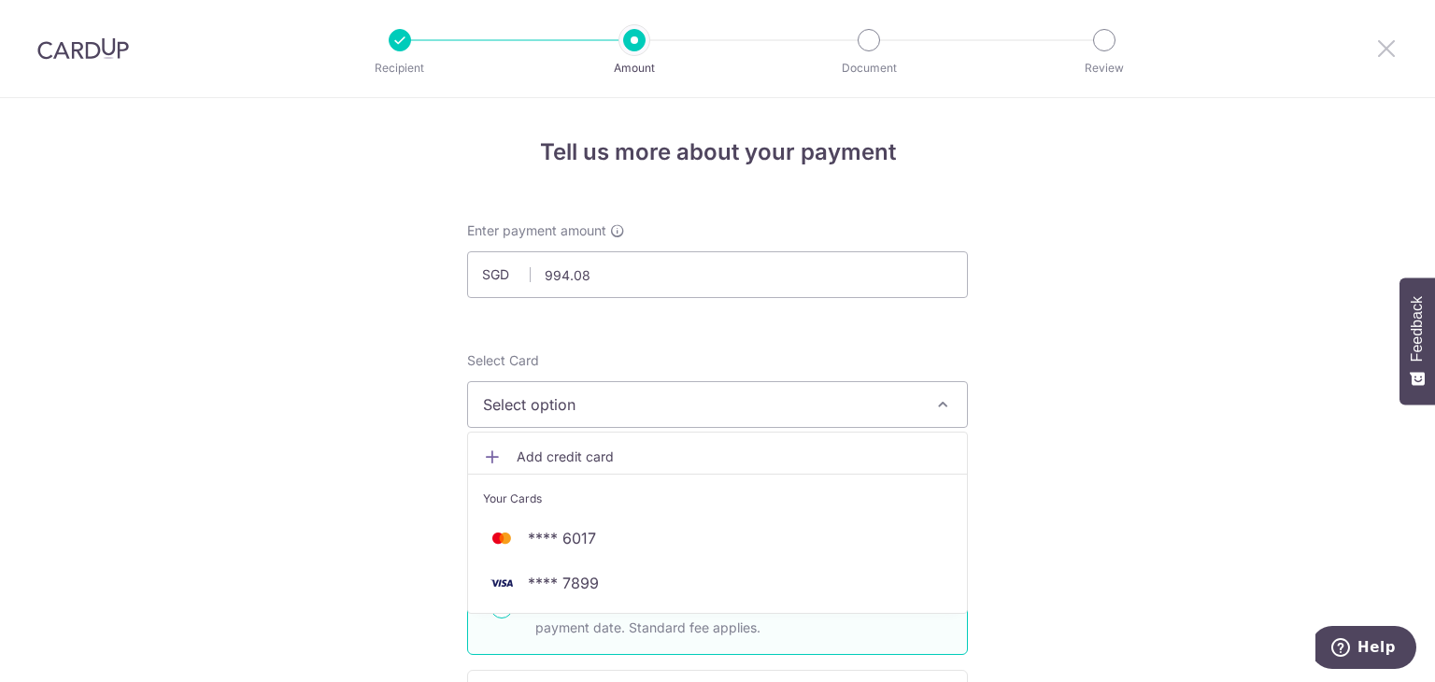
drag, startPoint x: 1378, startPoint y: 46, endPoint x: 788, endPoint y: 117, distance: 593.6
click at [1378, 45] on icon at bounding box center [1386, 47] width 22 height 23
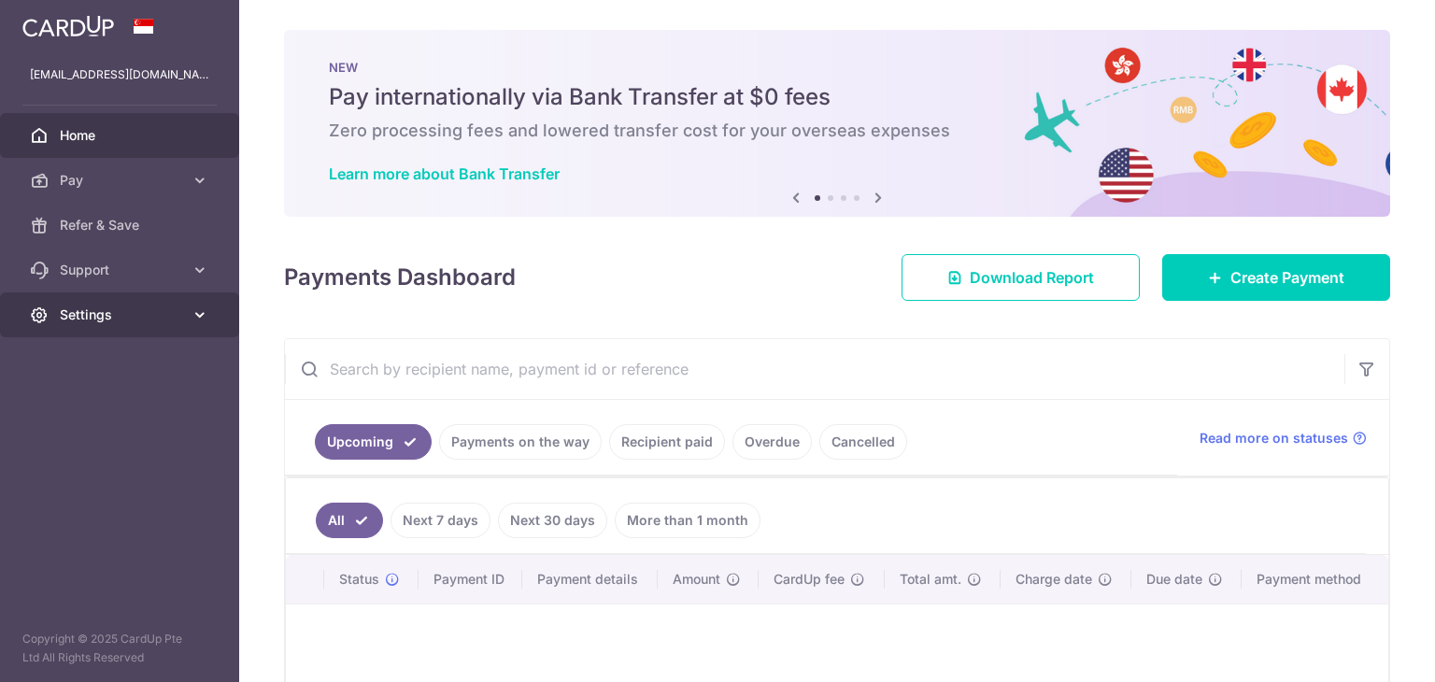
click at [207, 308] on icon at bounding box center [200, 314] width 19 height 19
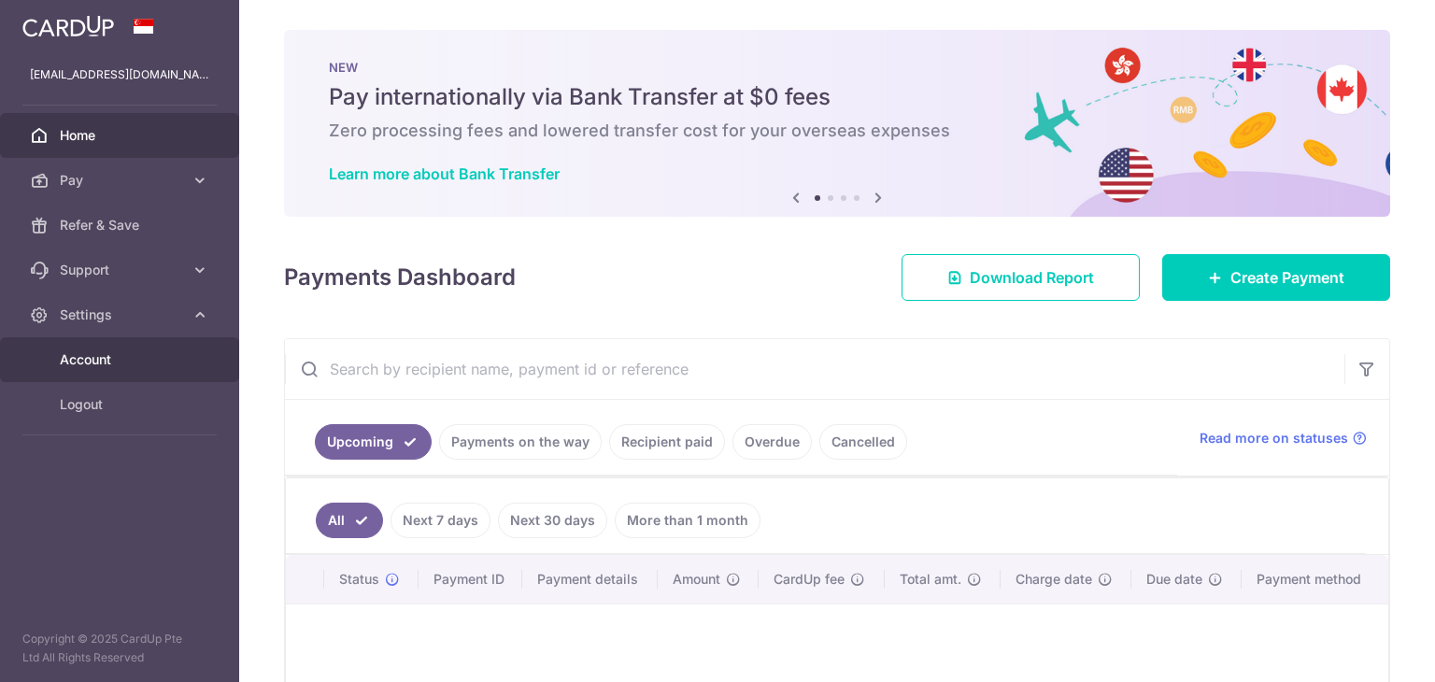
click at [172, 341] on link "Account" at bounding box center [119, 359] width 239 height 45
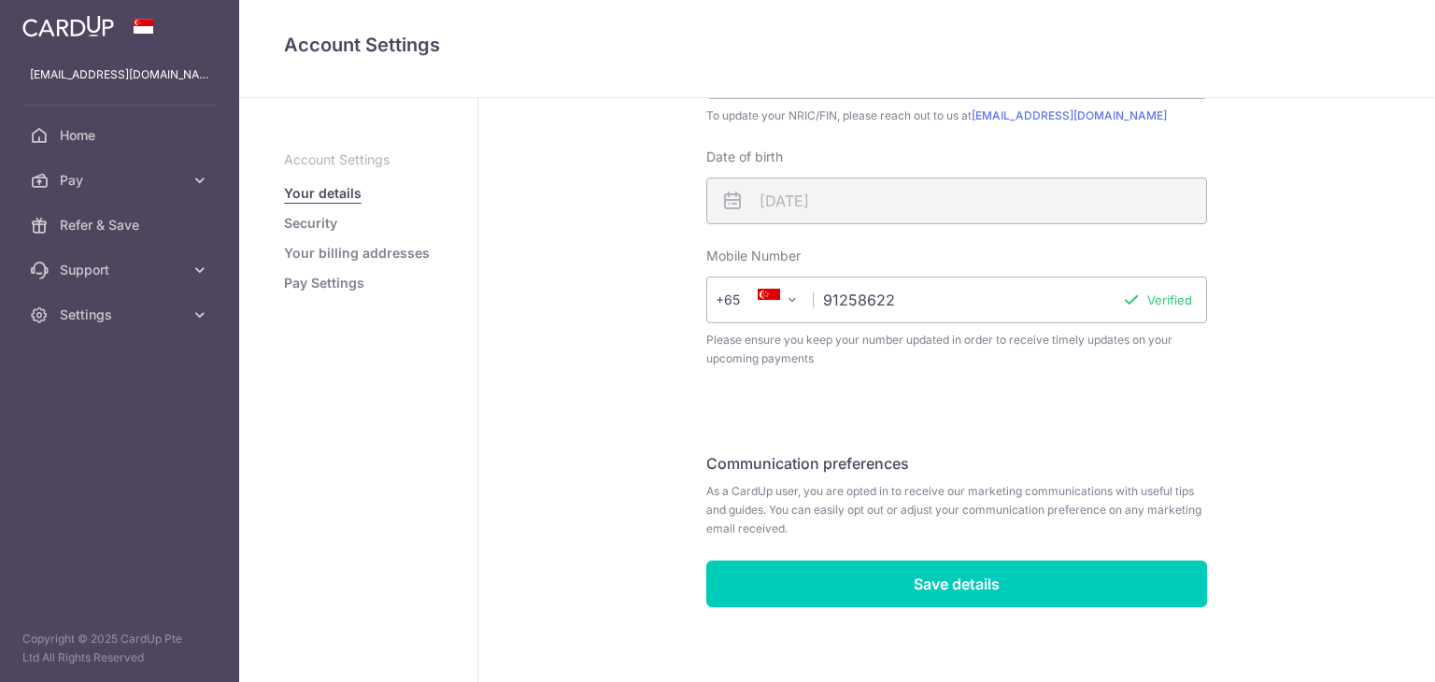
scroll to position [516, 0]
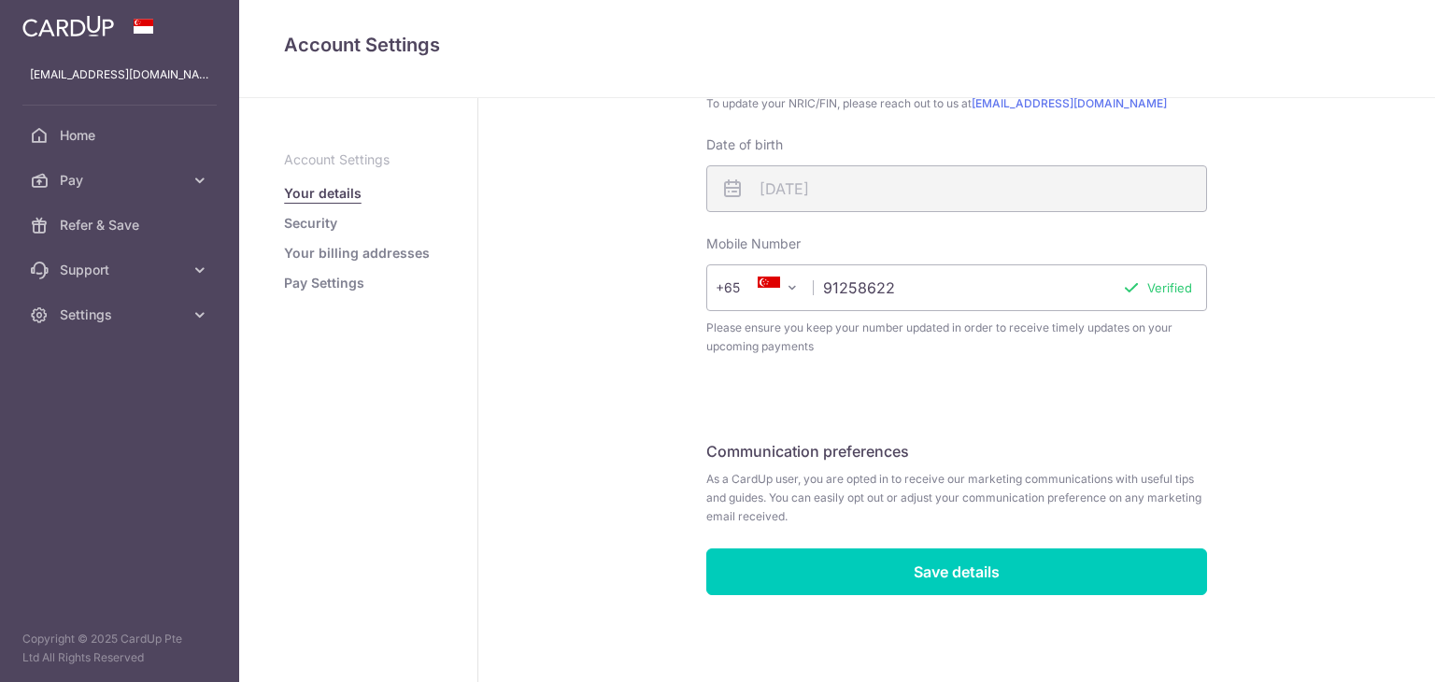
click at [346, 165] on p "Account Settings" at bounding box center [358, 159] width 149 height 19
click at [370, 255] on link "Your billing addresses" at bounding box center [357, 253] width 146 height 19
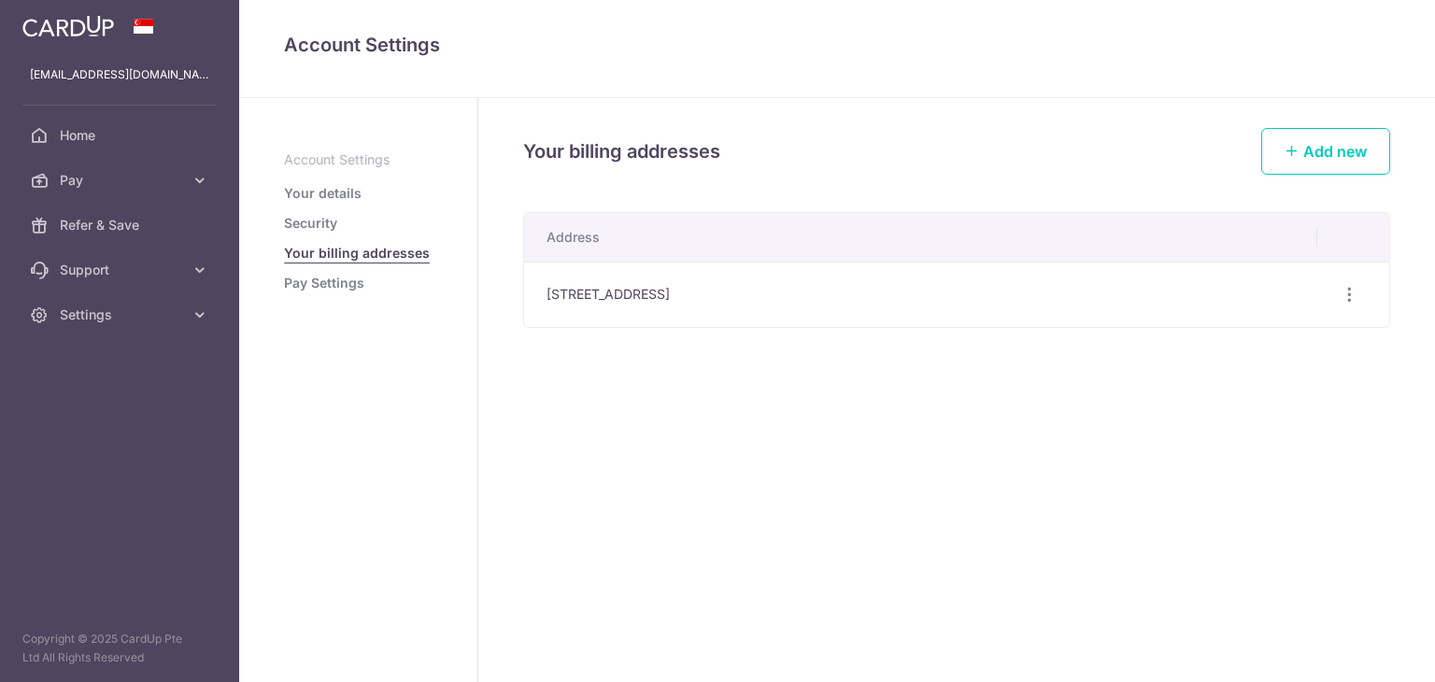
click at [337, 276] on link "Pay Settings" at bounding box center [324, 283] width 80 height 19
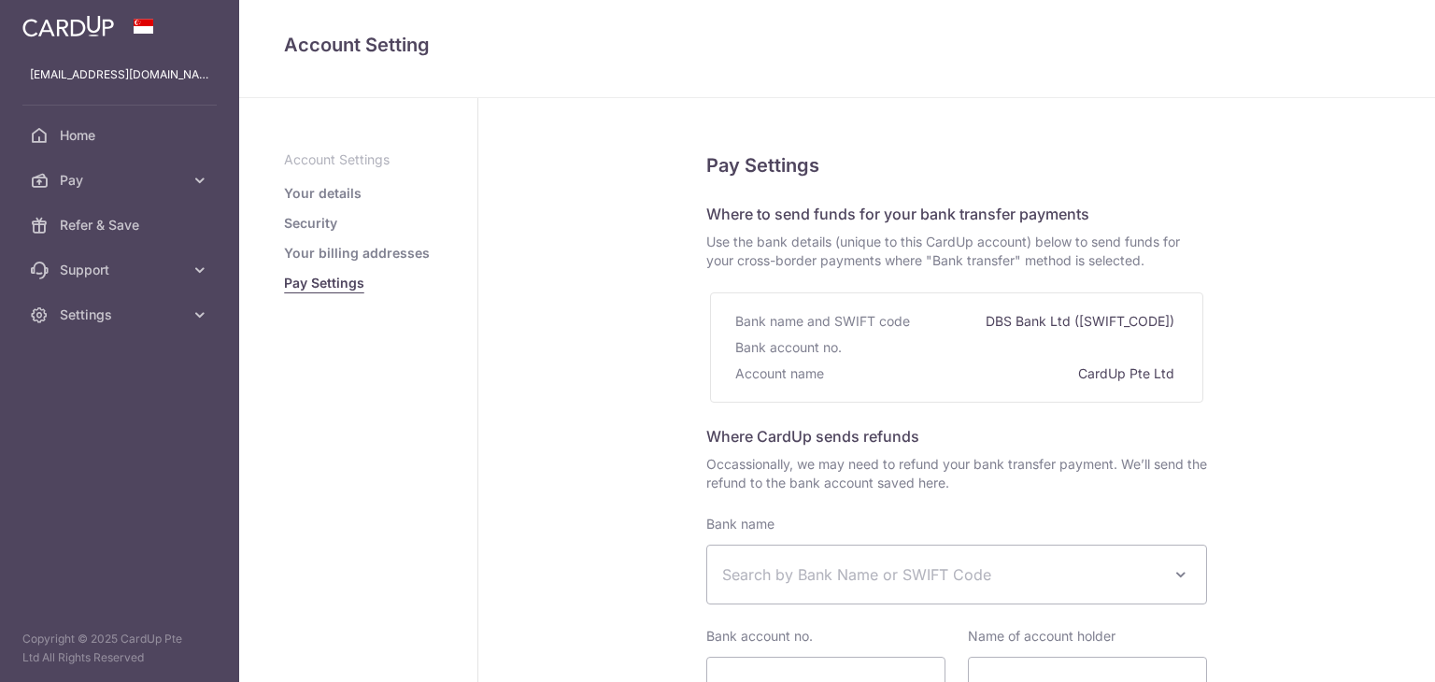
select select
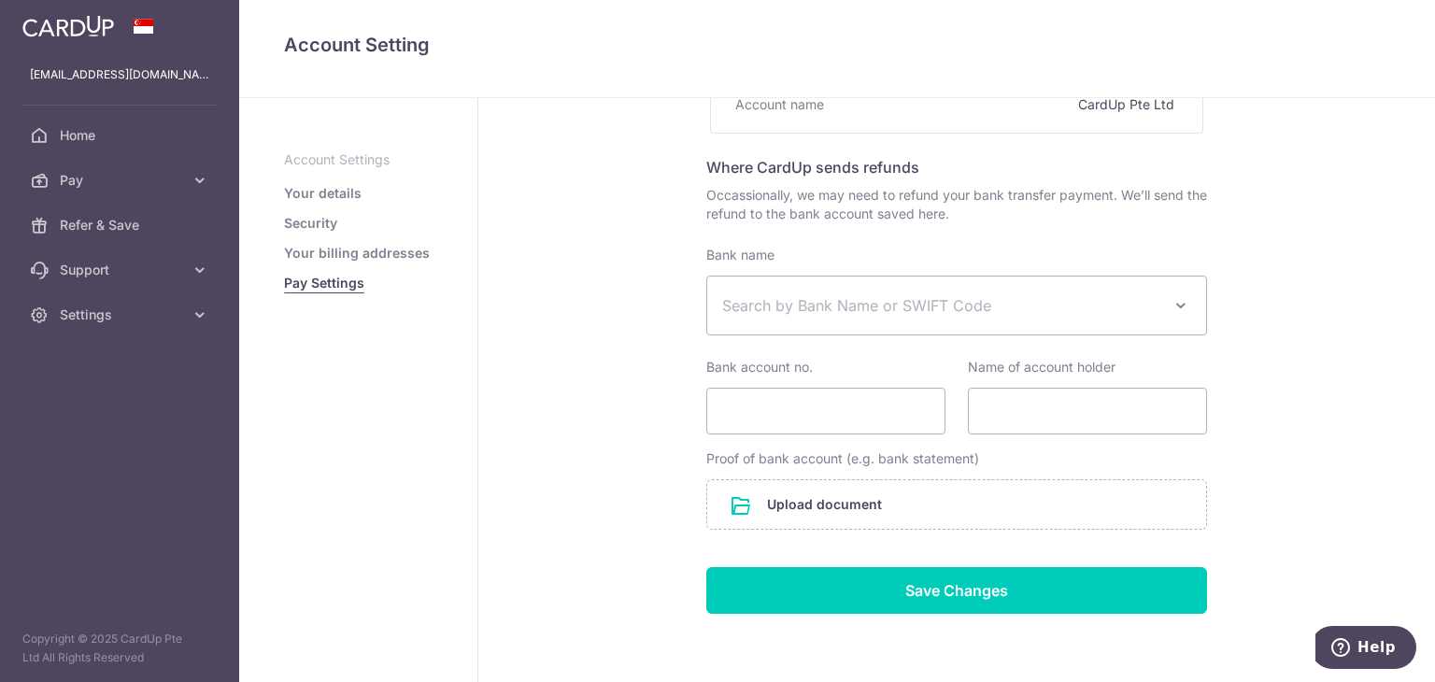
scroll to position [340, 0]
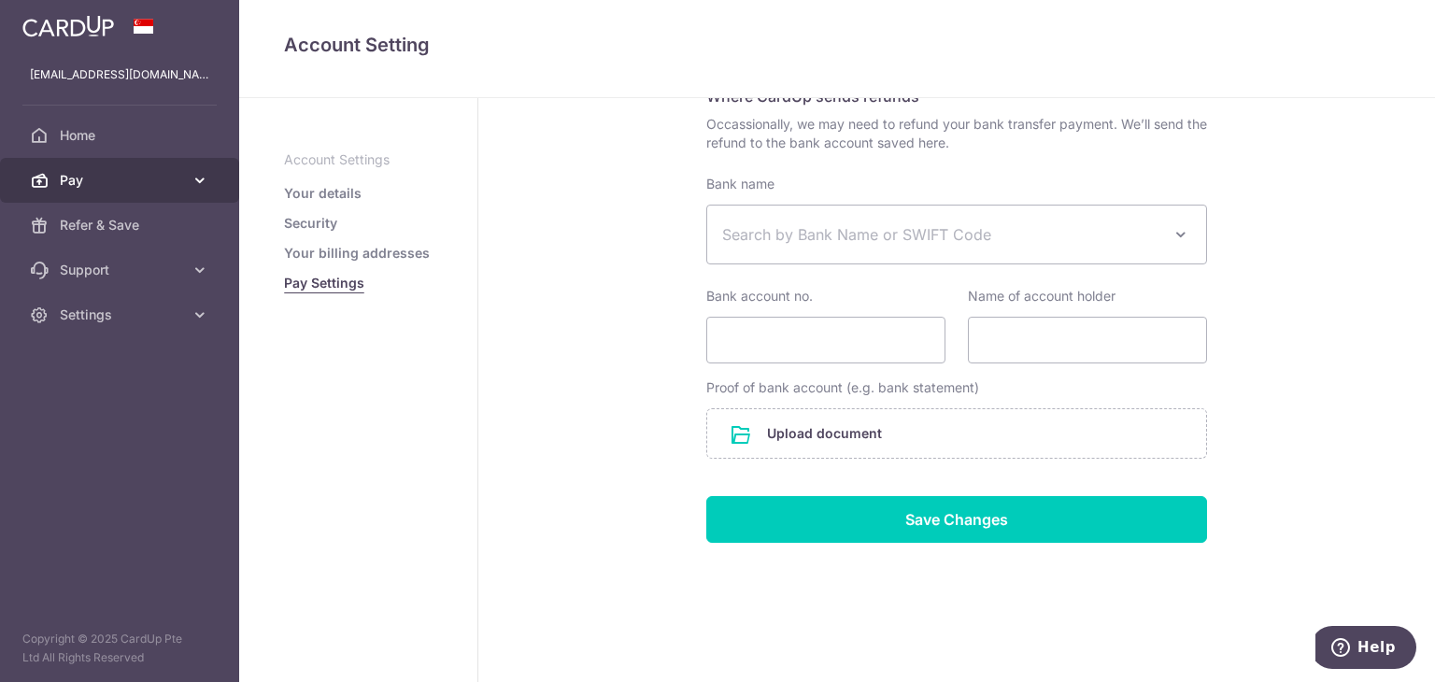
click at [196, 177] on icon at bounding box center [200, 180] width 19 height 19
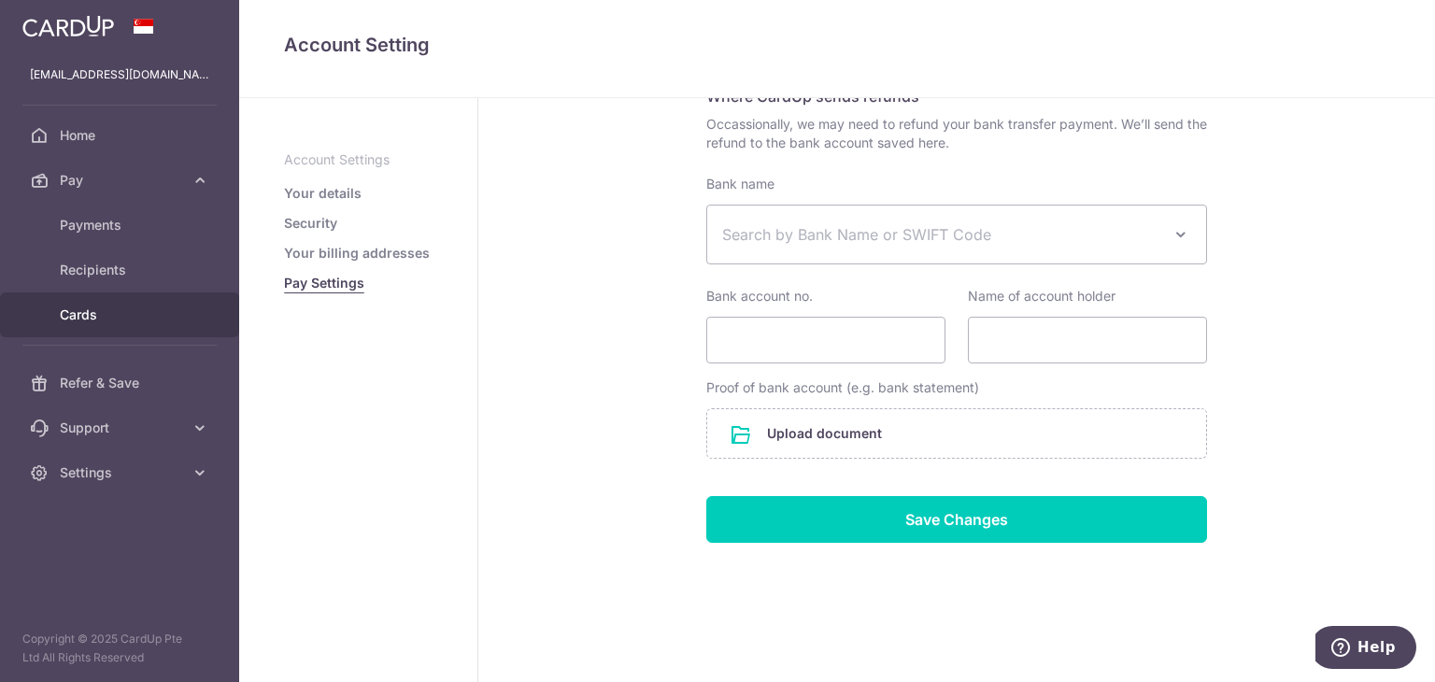
click at [114, 304] on link "Cards" at bounding box center [119, 314] width 239 height 45
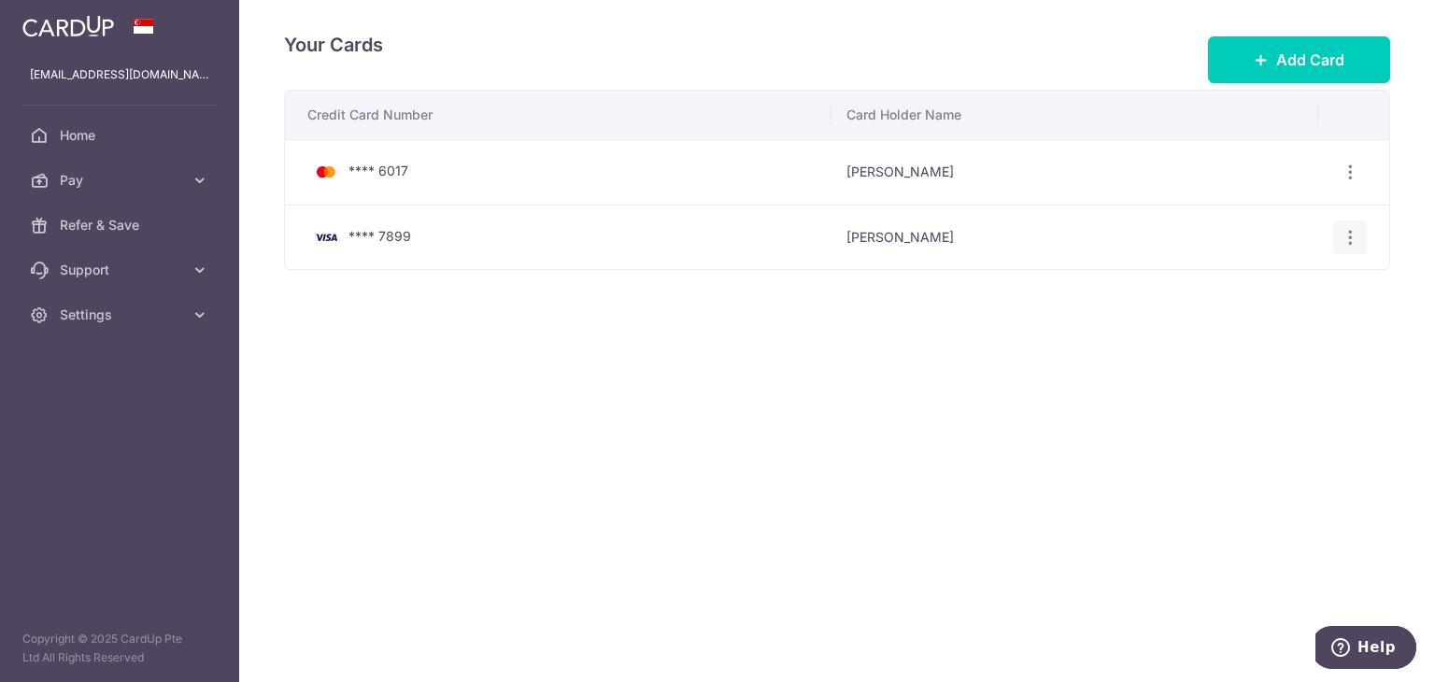
click at [1359, 236] on div "View/Edit Delete" at bounding box center [1350, 237] width 35 height 35
click at [1349, 229] on icon "button" at bounding box center [1350, 238] width 20 height 20
click at [1301, 290] on span "View/Edit" at bounding box center [1287, 288] width 127 height 22
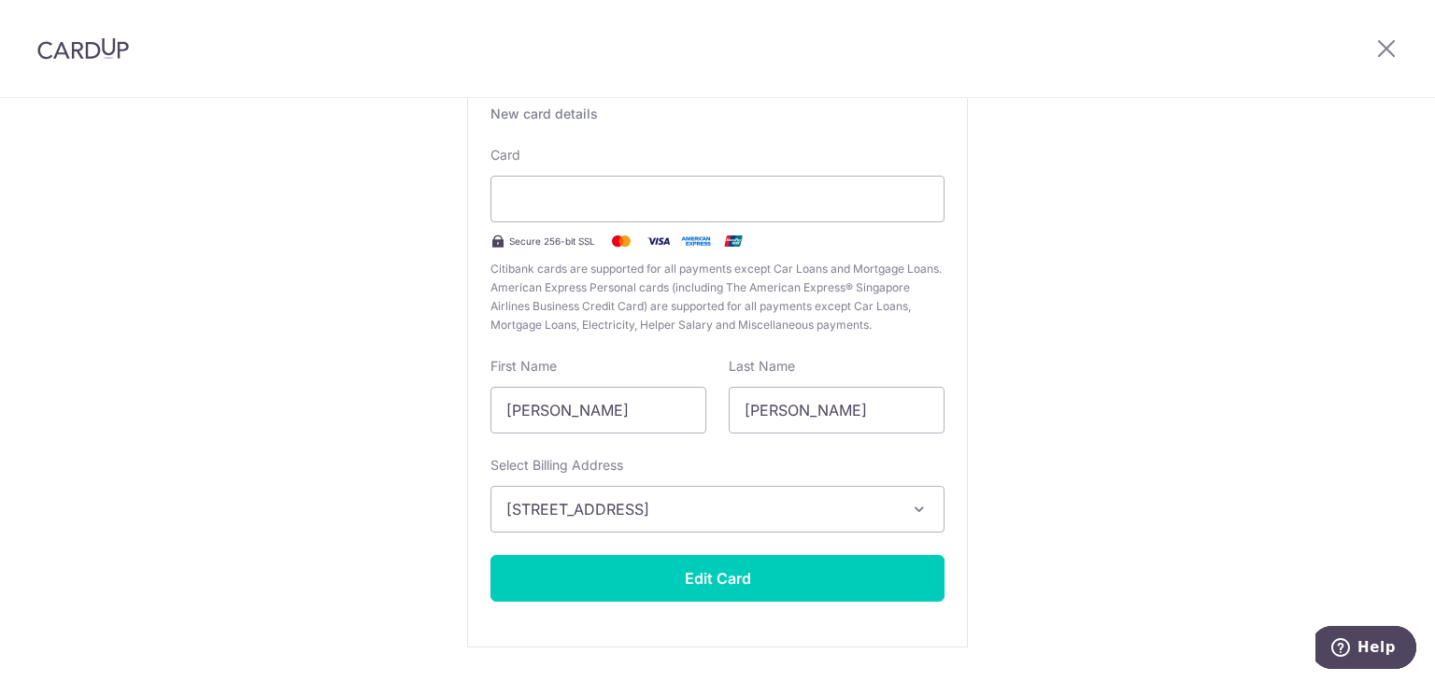
scroll to position [200, 0]
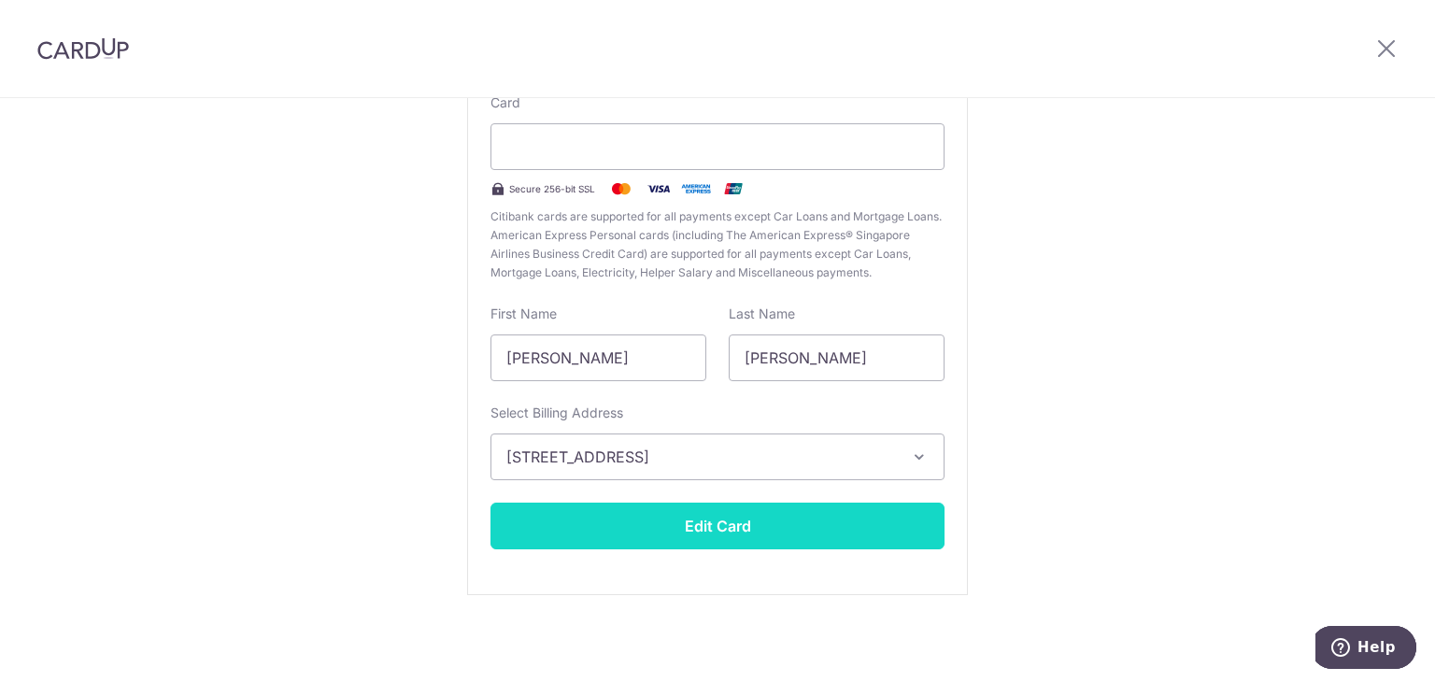
click at [907, 506] on button "Edit Card" at bounding box center [717, 526] width 454 height 47
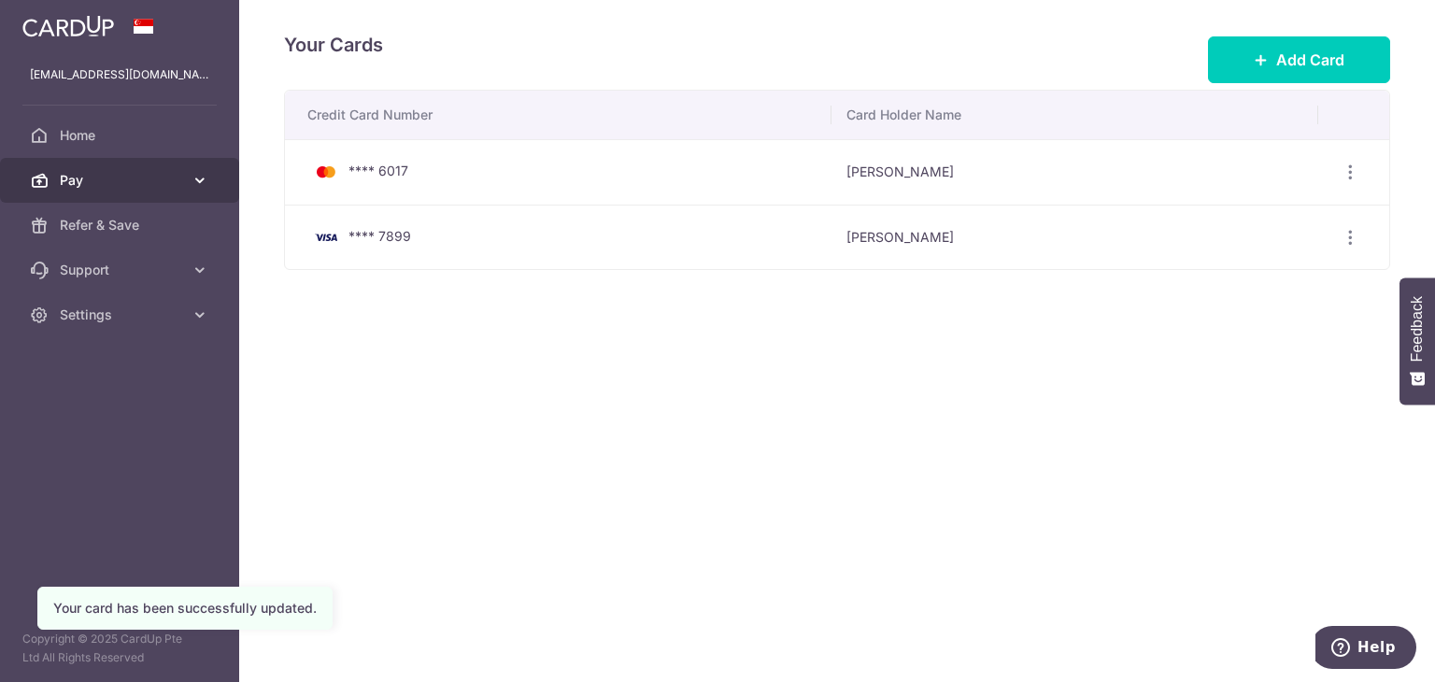
click at [184, 177] on link "Pay" at bounding box center [119, 180] width 239 height 45
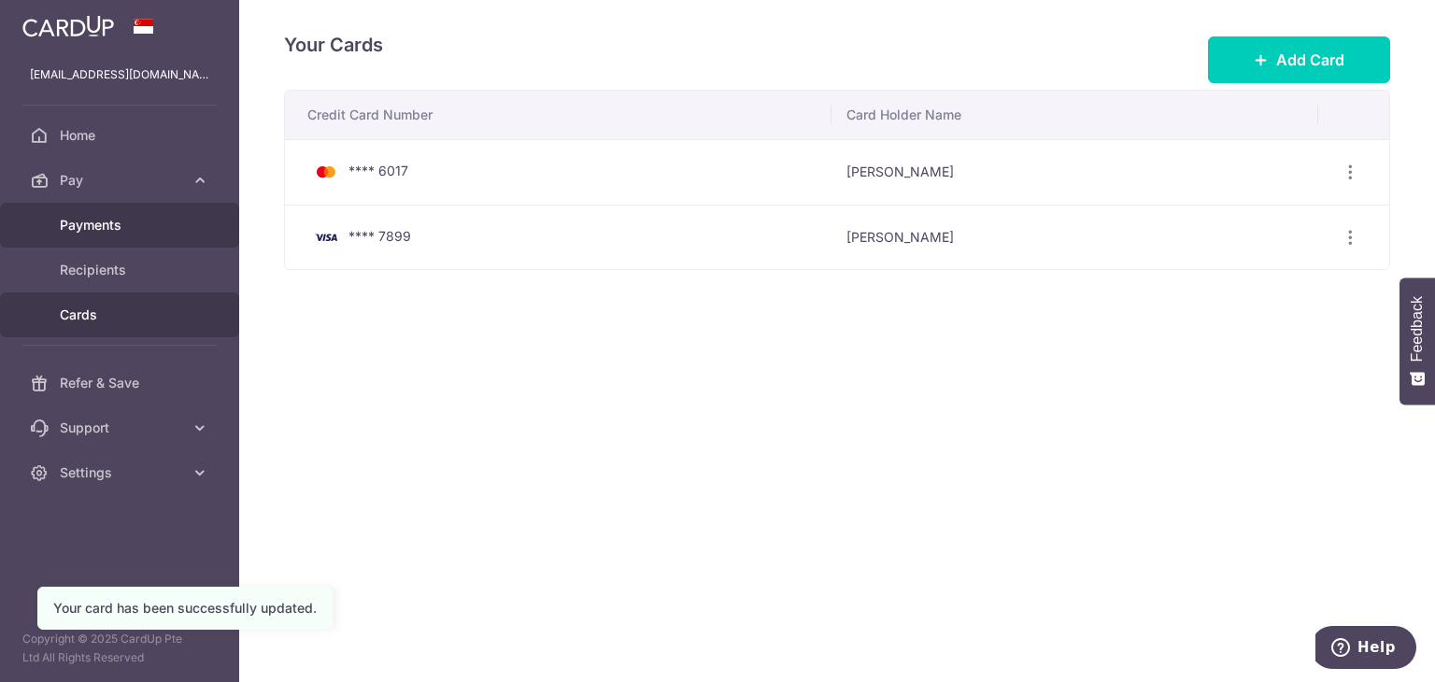
click at [173, 219] on span "Payments" at bounding box center [121, 225] width 123 height 19
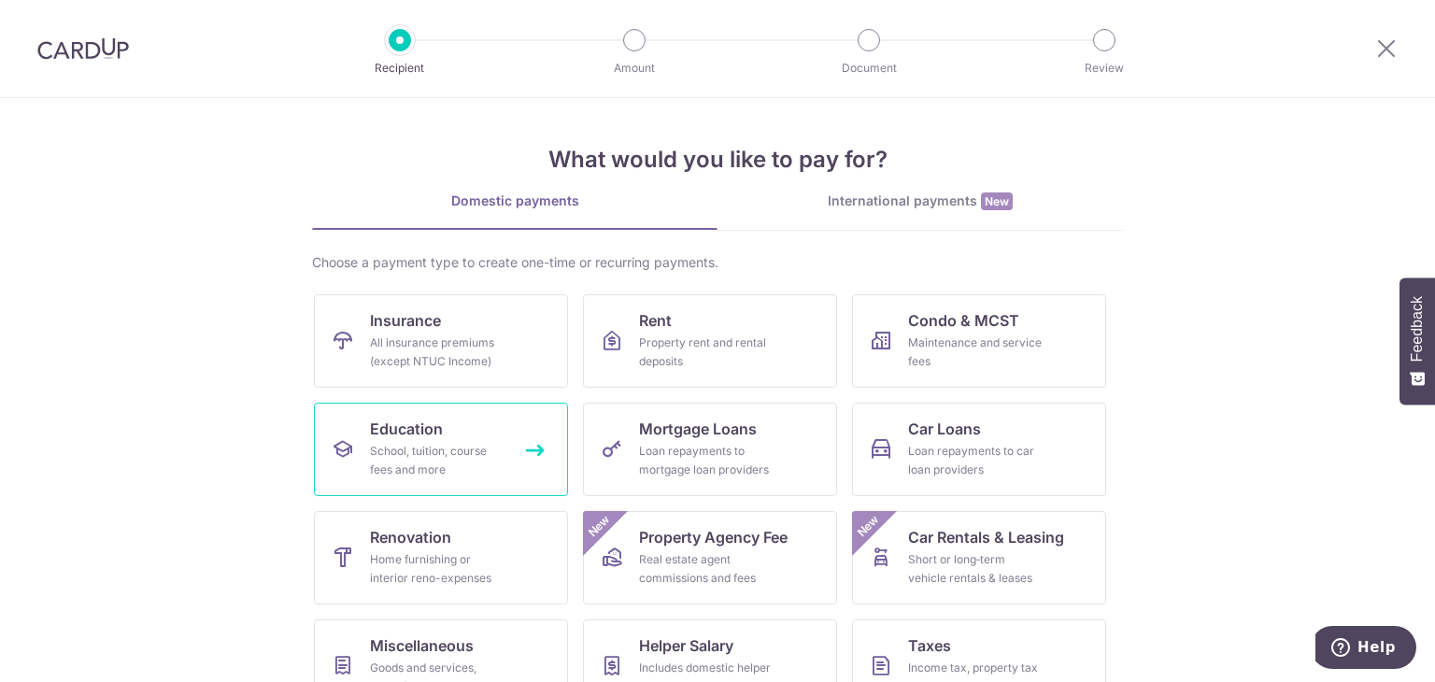
click at [370, 444] on div "School, tuition, course fees and more" at bounding box center [437, 460] width 135 height 37
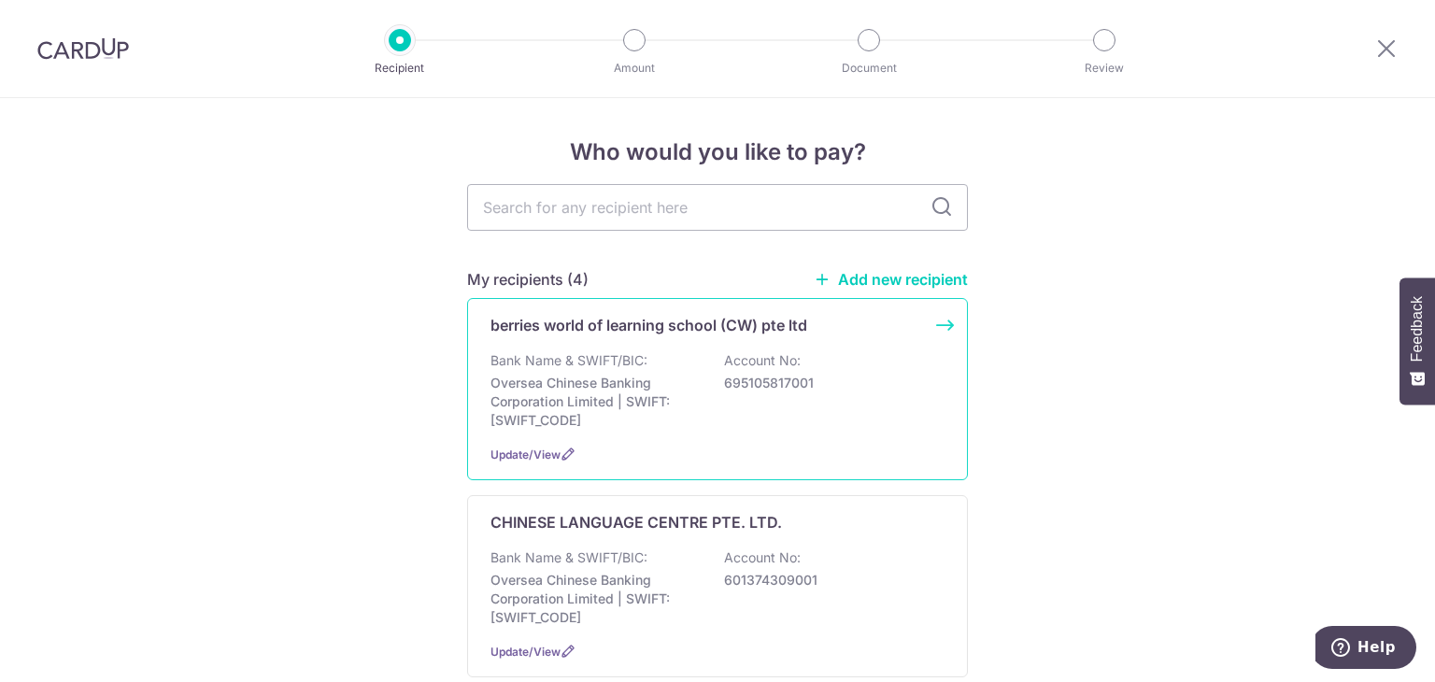
click at [840, 359] on div "Bank Name & SWIFT/BIC: Oversea Chinese Banking Corporation Limited | SWIFT: OCB…" at bounding box center [717, 390] width 454 height 78
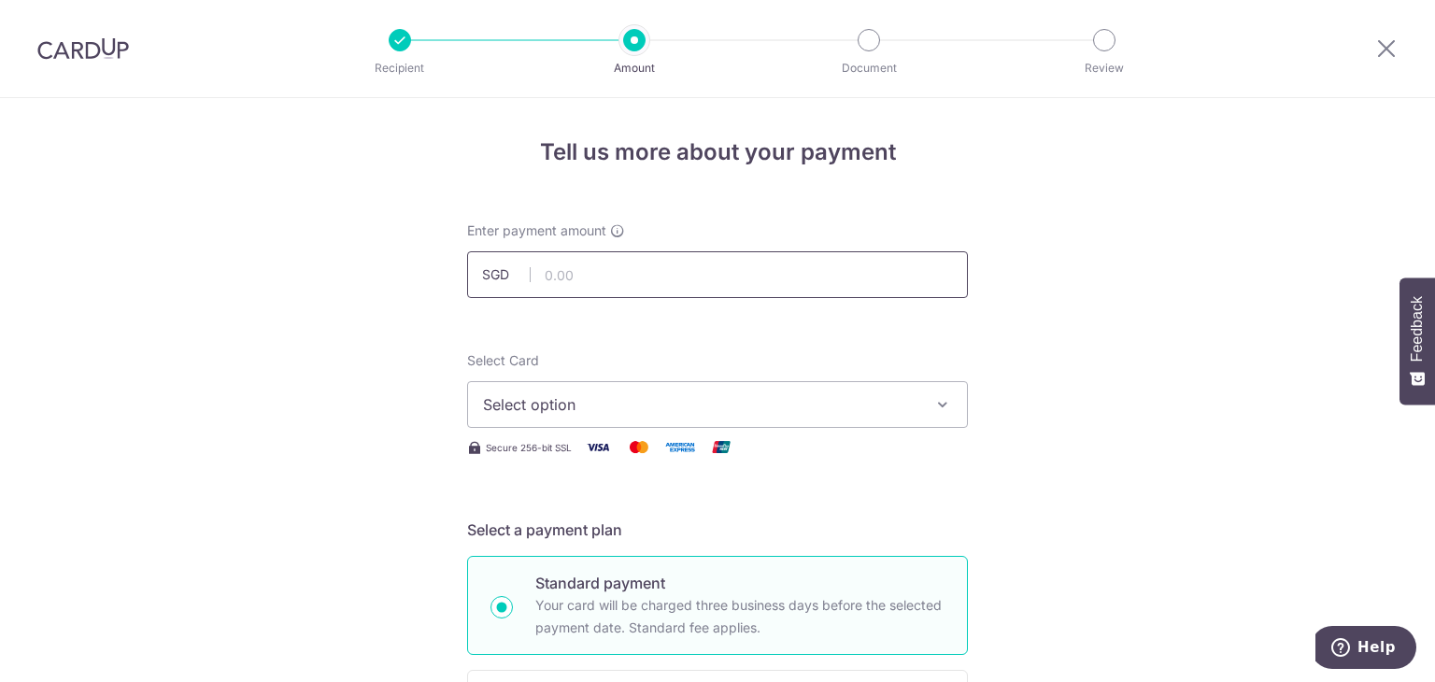
click at [755, 286] on input "text" at bounding box center [717, 274] width 501 height 47
type input "994.08"
click at [888, 381] on button "Select option" at bounding box center [717, 404] width 501 height 47
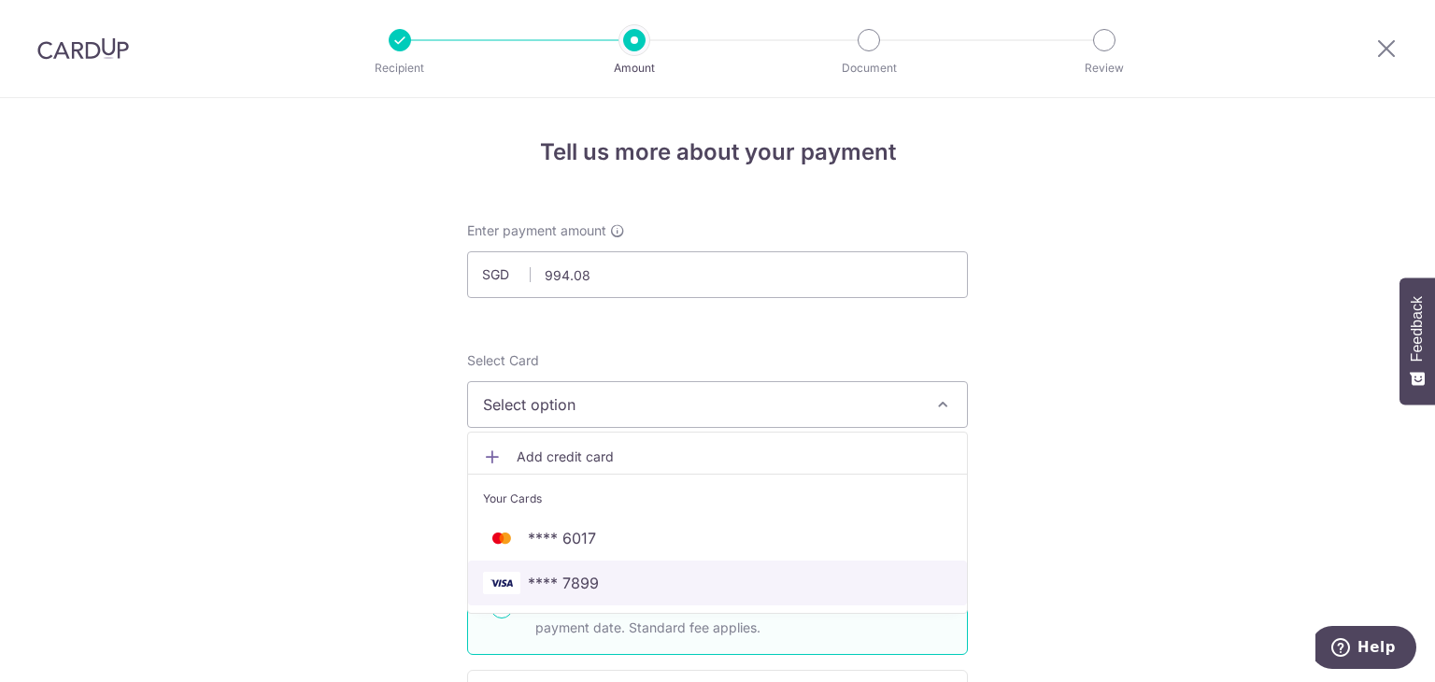
click at [715, 574] on span "**** 7899" at bounding box center [717, 583] width 469 height 22
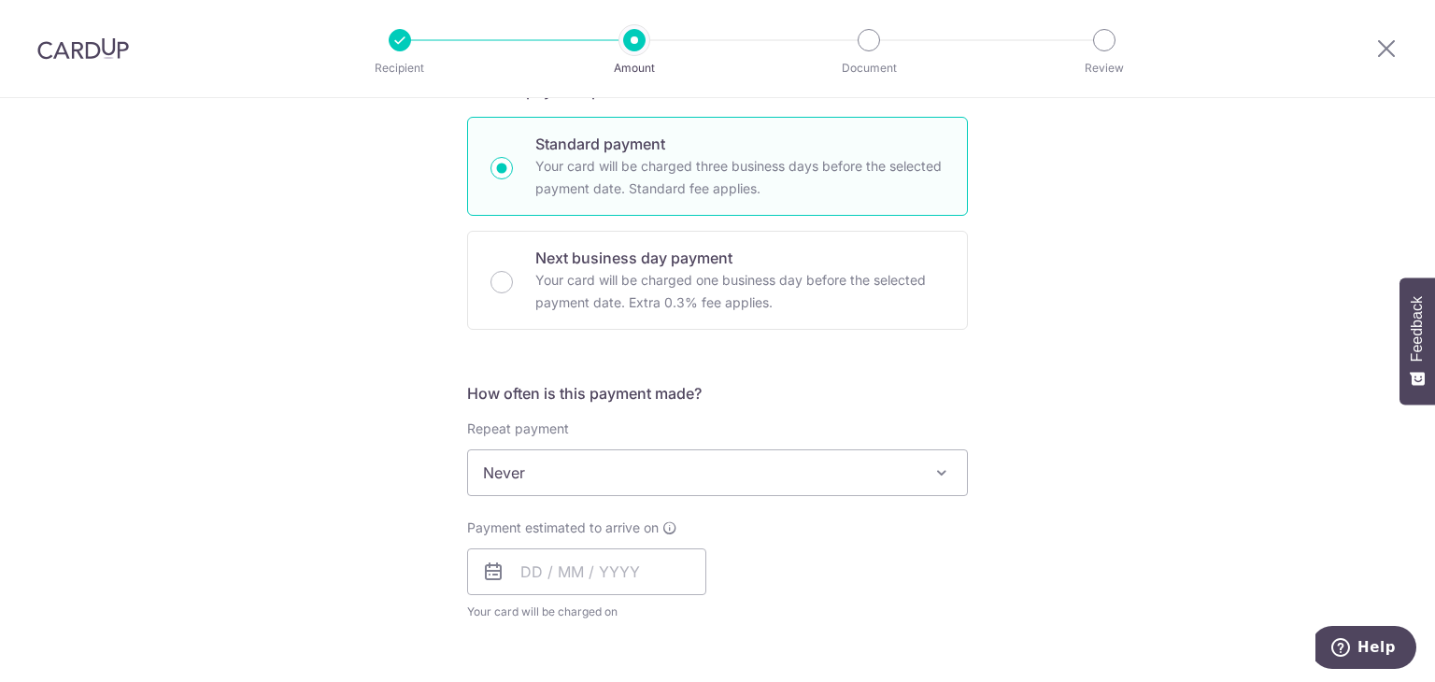
scroll to position [467, 0]
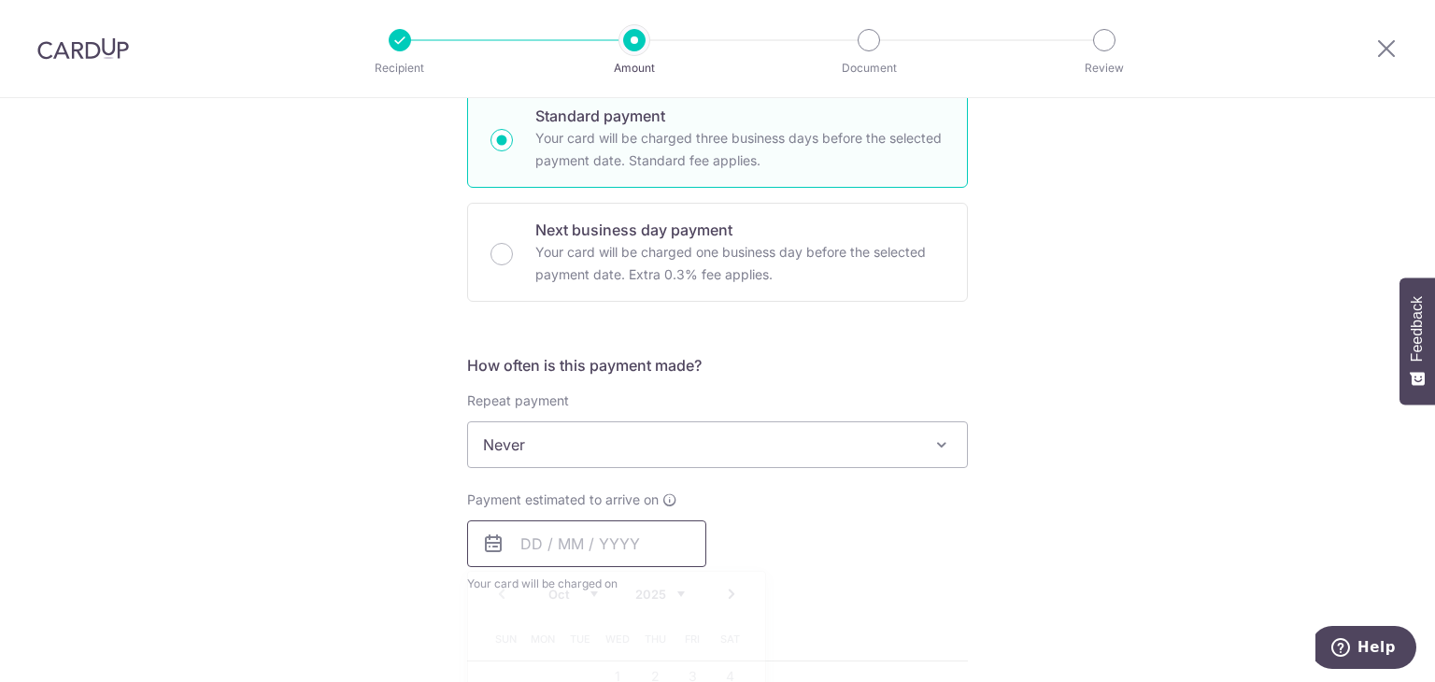
click at [618, 533] on input "text" at bounding box center [586, 543] width 239 height 47
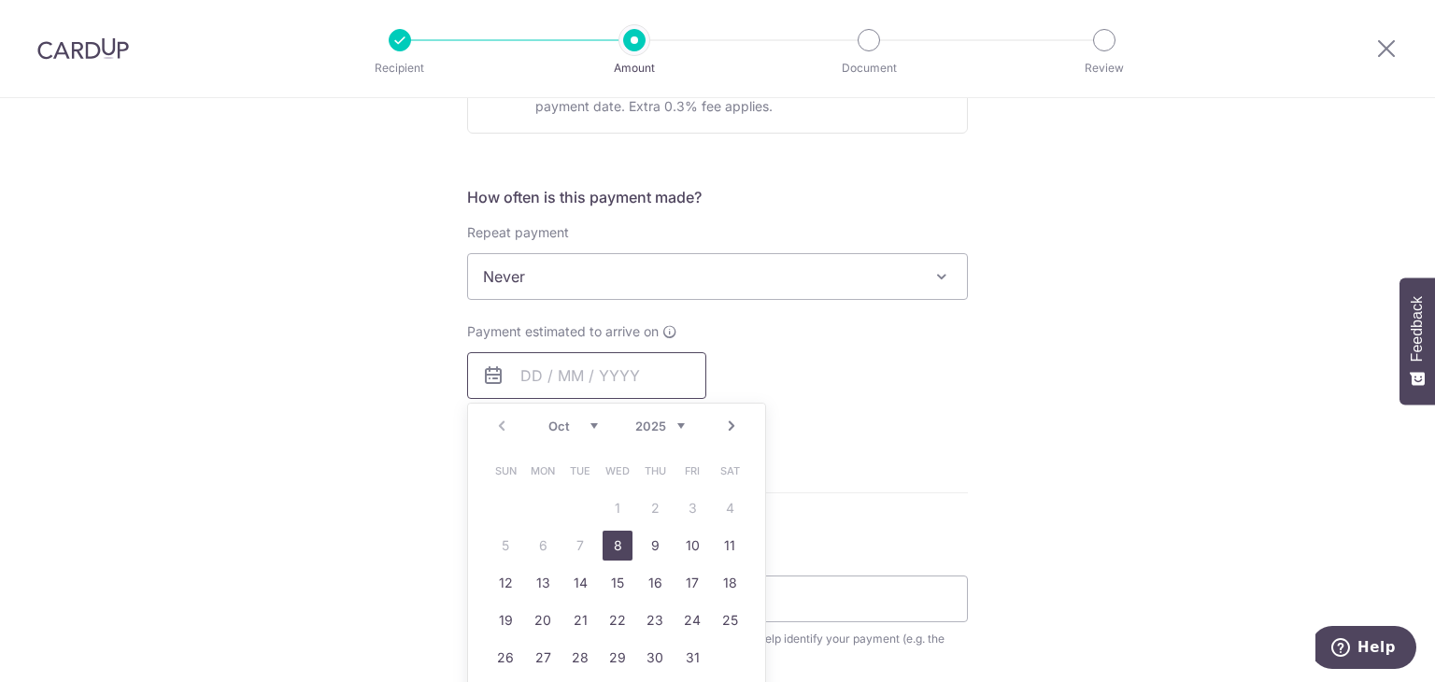
scroll to position [654, 0]
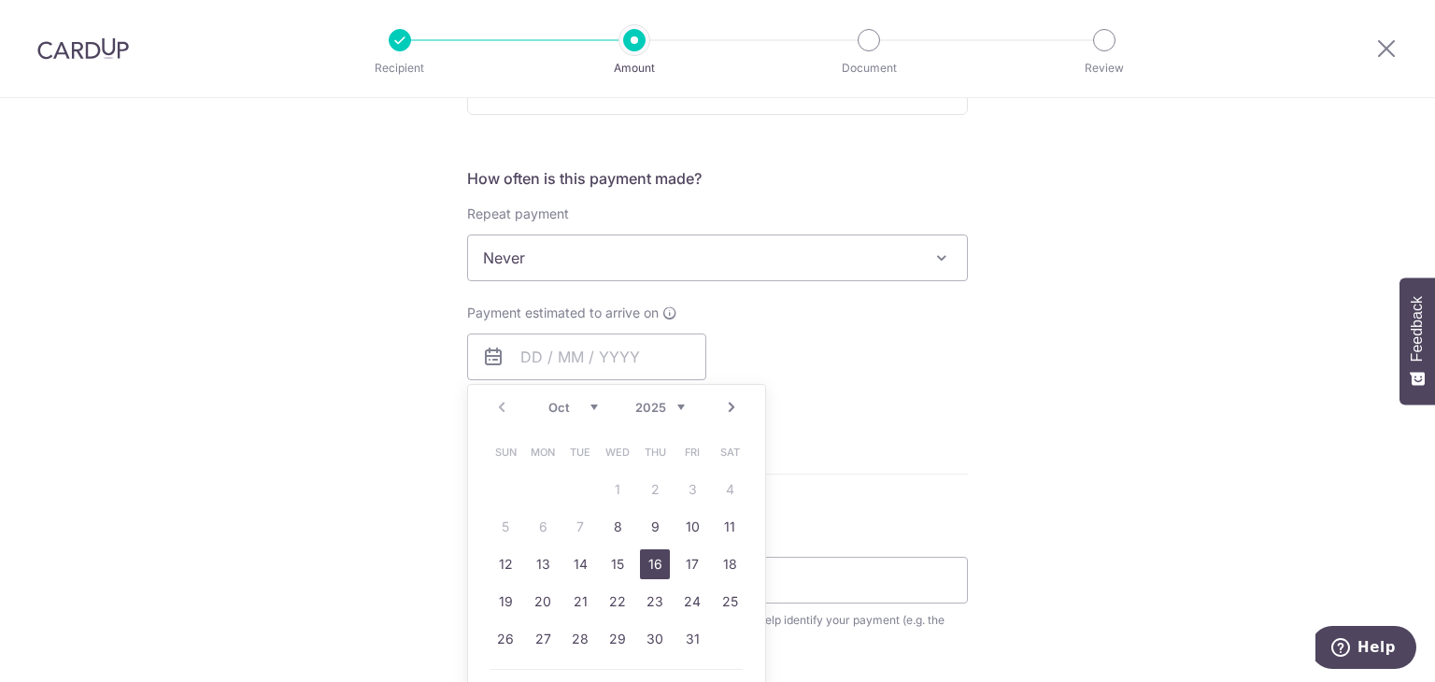
click at [646, 557] on link "16" at bounding box center [655, 564] width 30 height 30
type input "[DATE]"
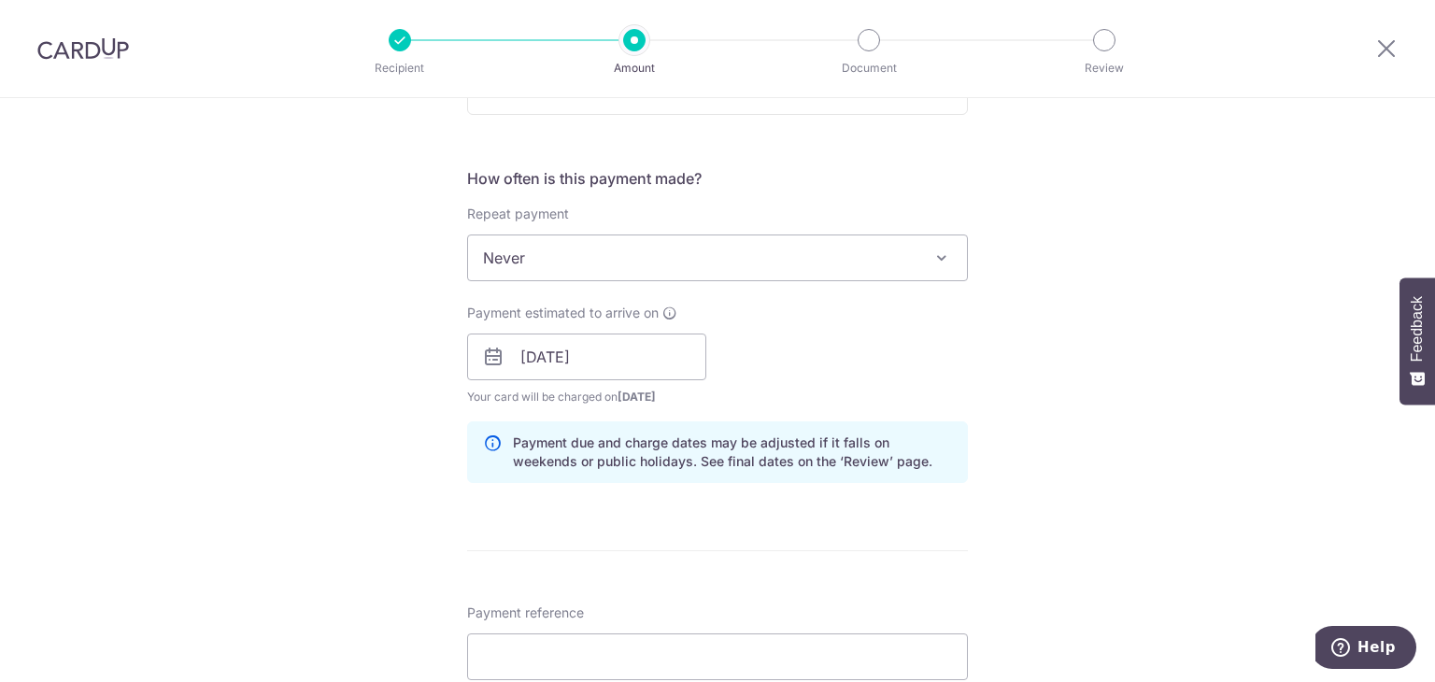
click at [983, 356] on div "Tell us more about your payment Enter payment amount SGD 994.08 994.08 Select C…" at bounding box center [717, 327] width 1435 height 1766
click at [949, 412] on div "How often is this payment made? Repeat payment Never Every week Every month Eve…" at bounding box center [717, 332] width 501 height 331
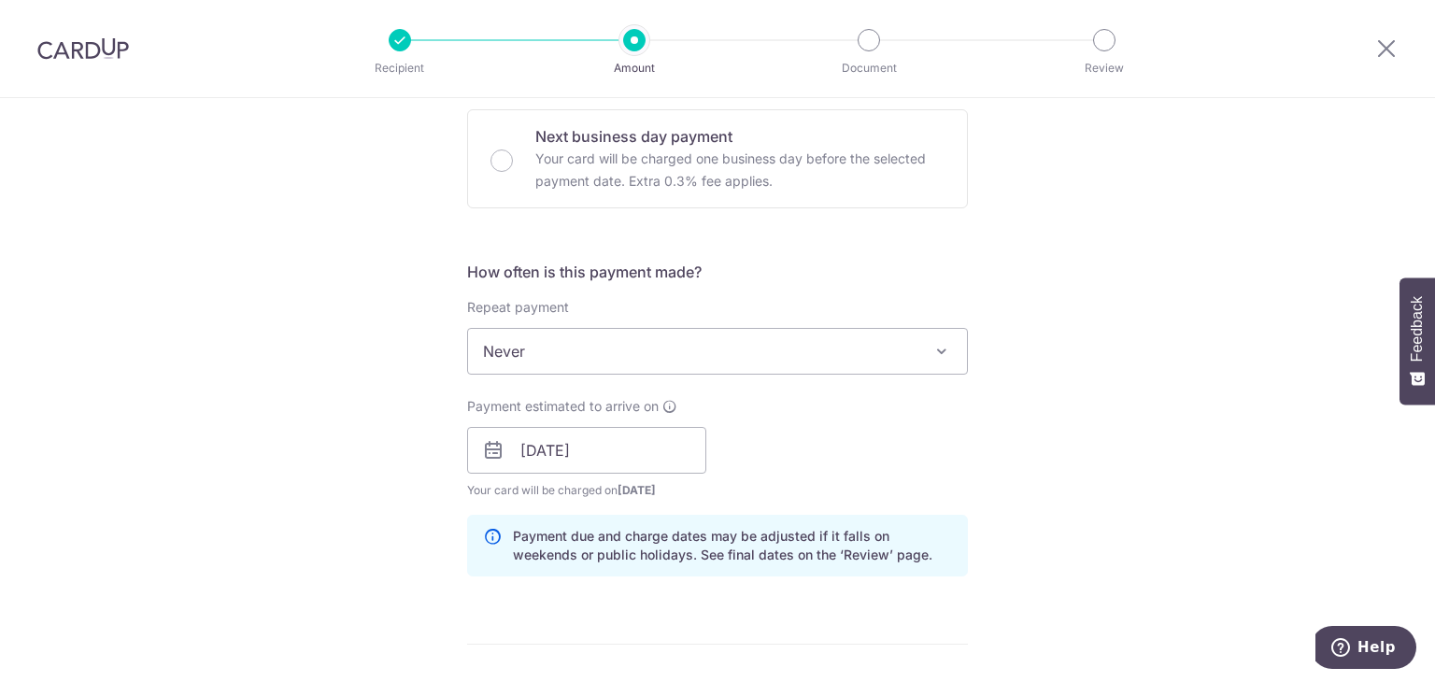
scroll to position [934, 0]
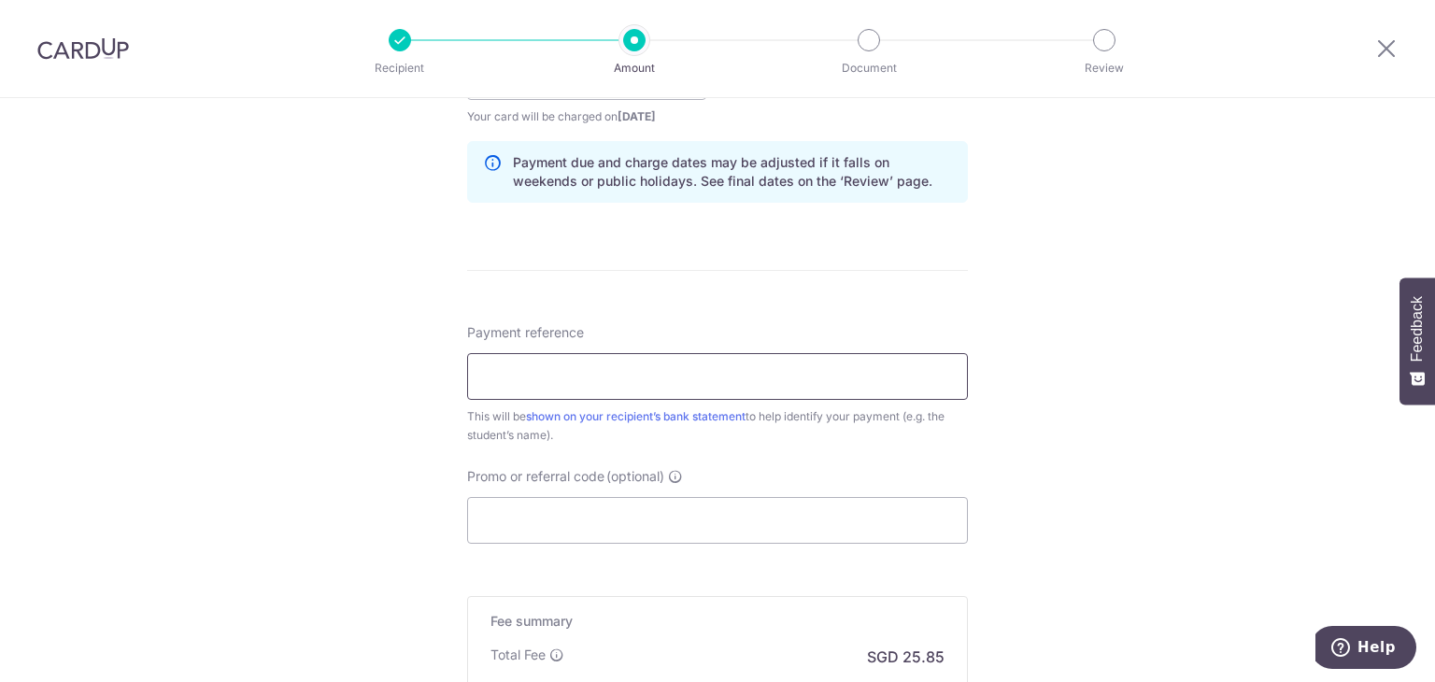
click at [714, 379] on input "Payment reference" at bounding box center [717, 376] width 501 height 47
type input "GC-I25001460 koh jia en G22458"
paste input "OFF225"
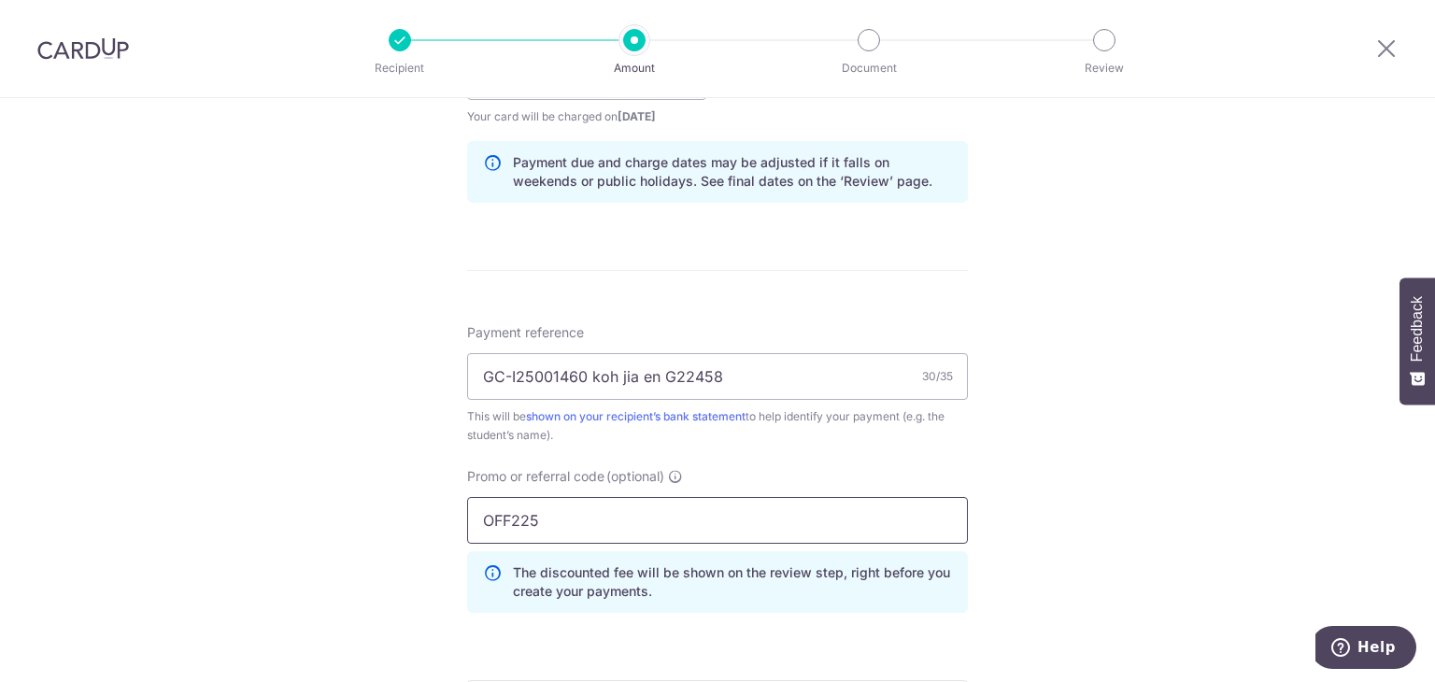
type input "OFF225"
click at [1100, 453] on div "Tell us more about your payment Enter payment amount SGD 994.08 994.08 Select C…" at bounding box center [717, 89] width 1435 height 1850
click at [1072, 352] on div "Tell us more about your payment Enter payment amount SGD 994.08 994.08 Select C…" at bounding box center [717, 89] width 1435 height 1850
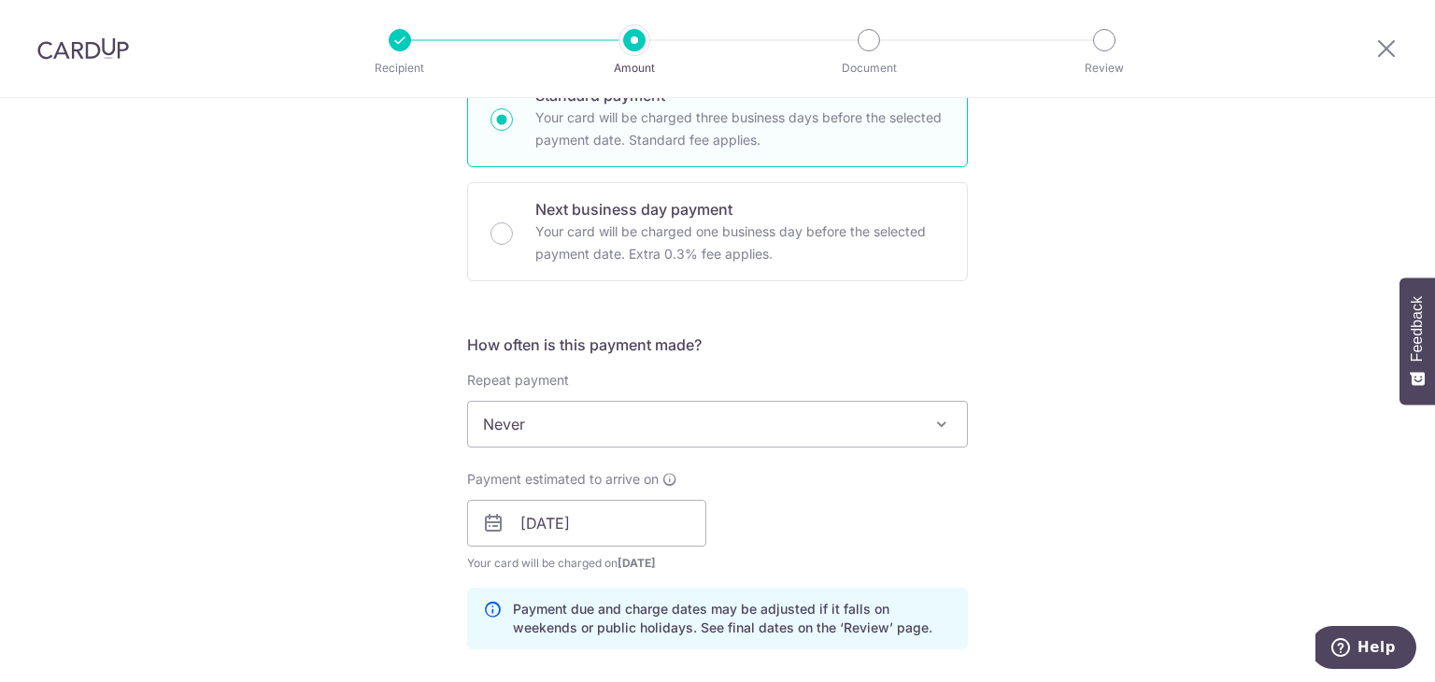
scroll to position [560, 0]
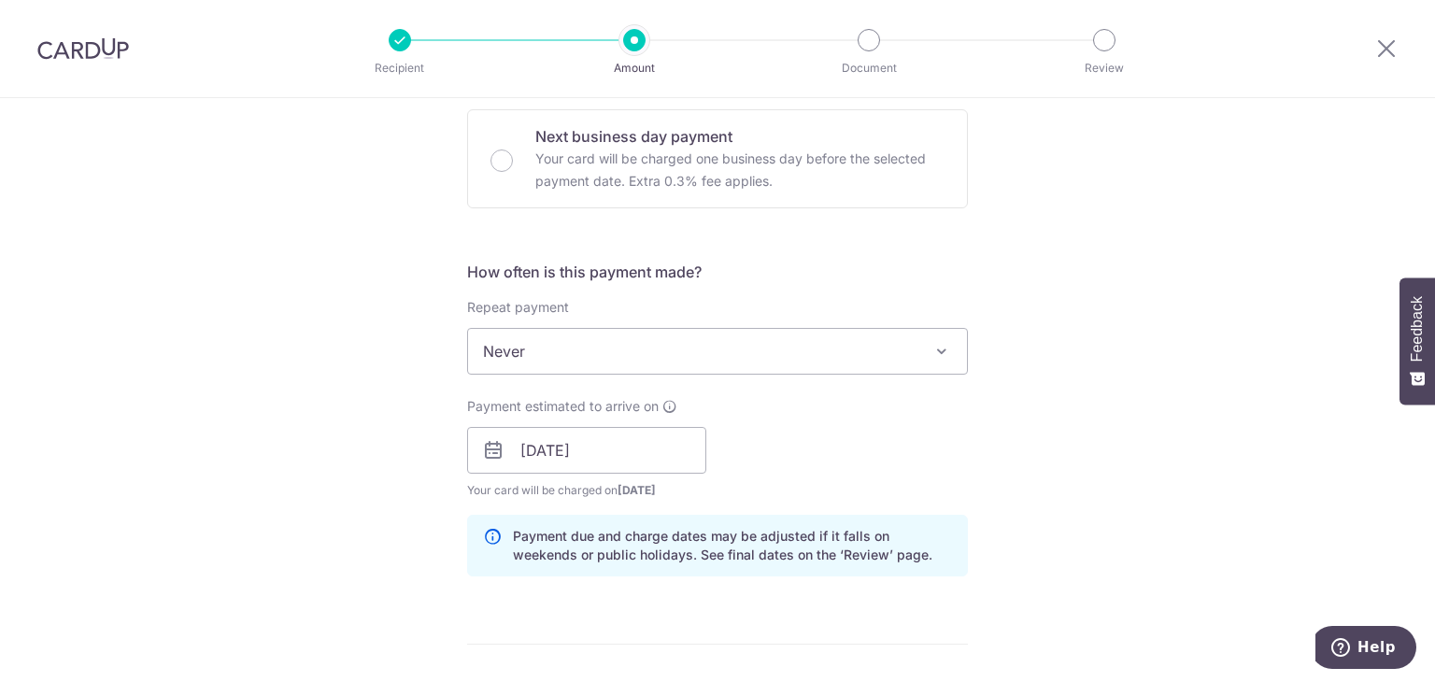
click at [1057, 457] on div "Tell us more about your payment Enter payment amount SGD 994.08 994.08 Select C…" at bounding box center [717, 463] width 1435 height 1850
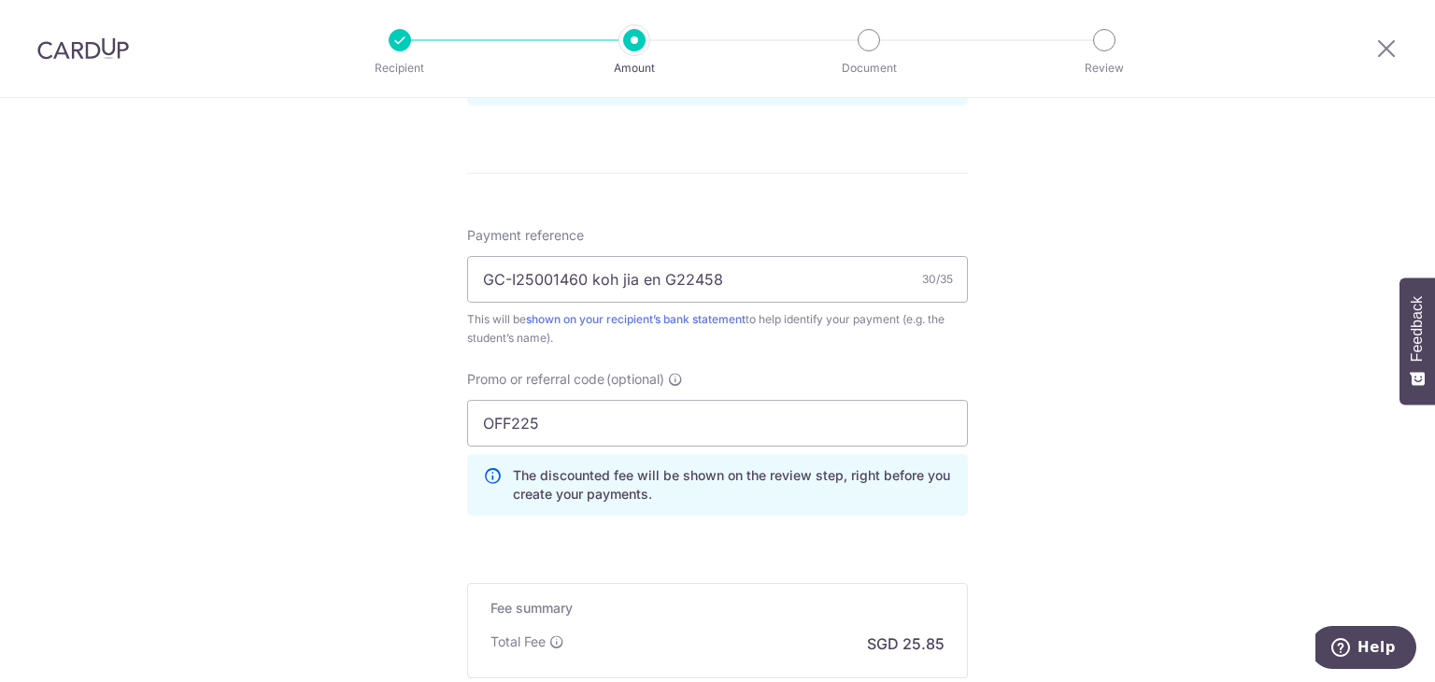
scroll to position [1214, 0]
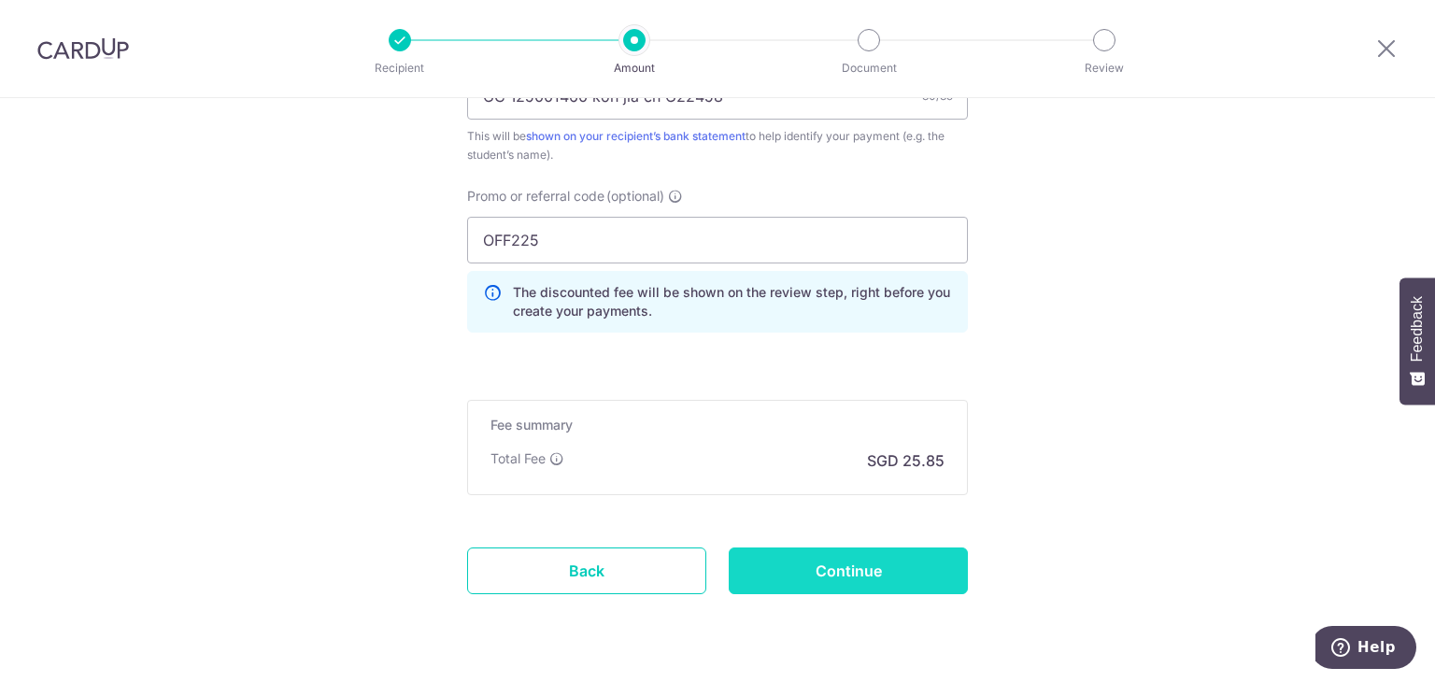
click at [915, 565] on input "Continue" at bounding box center [848, 570] width 239 height 47
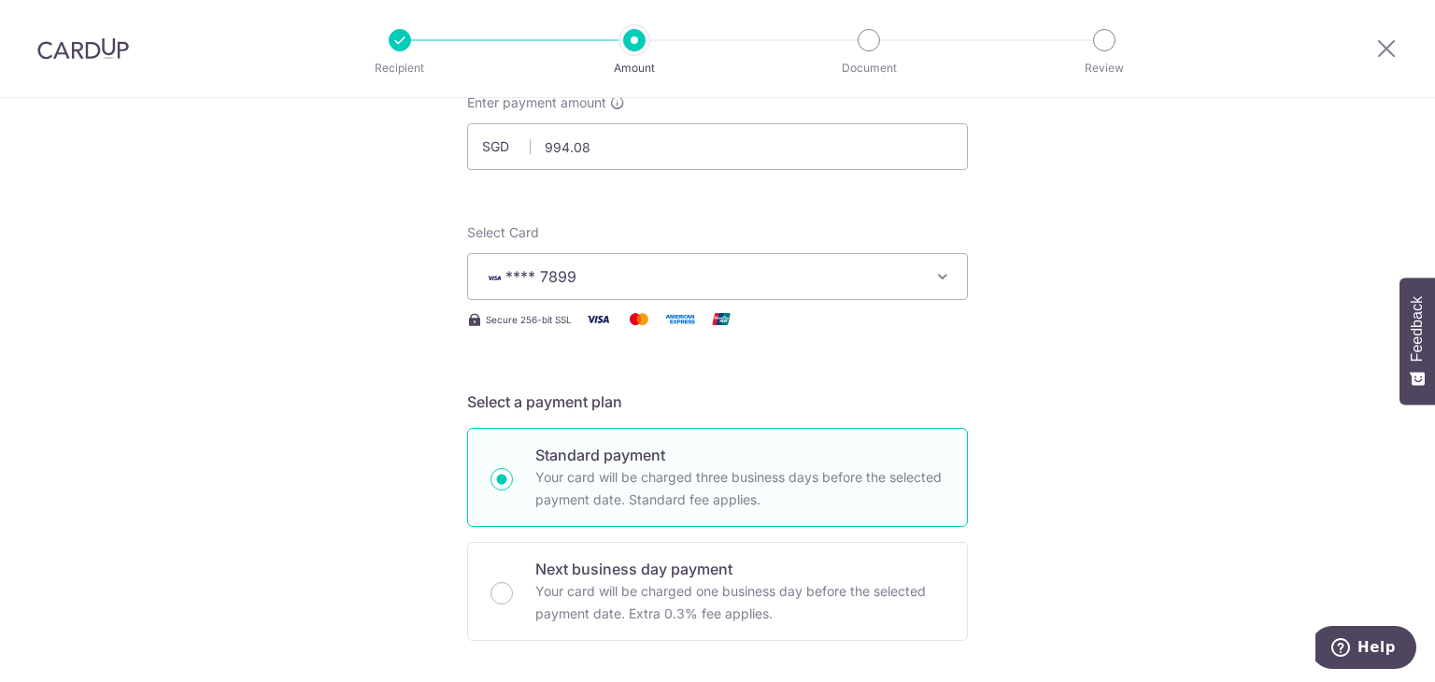
scroll to position [0, 0]
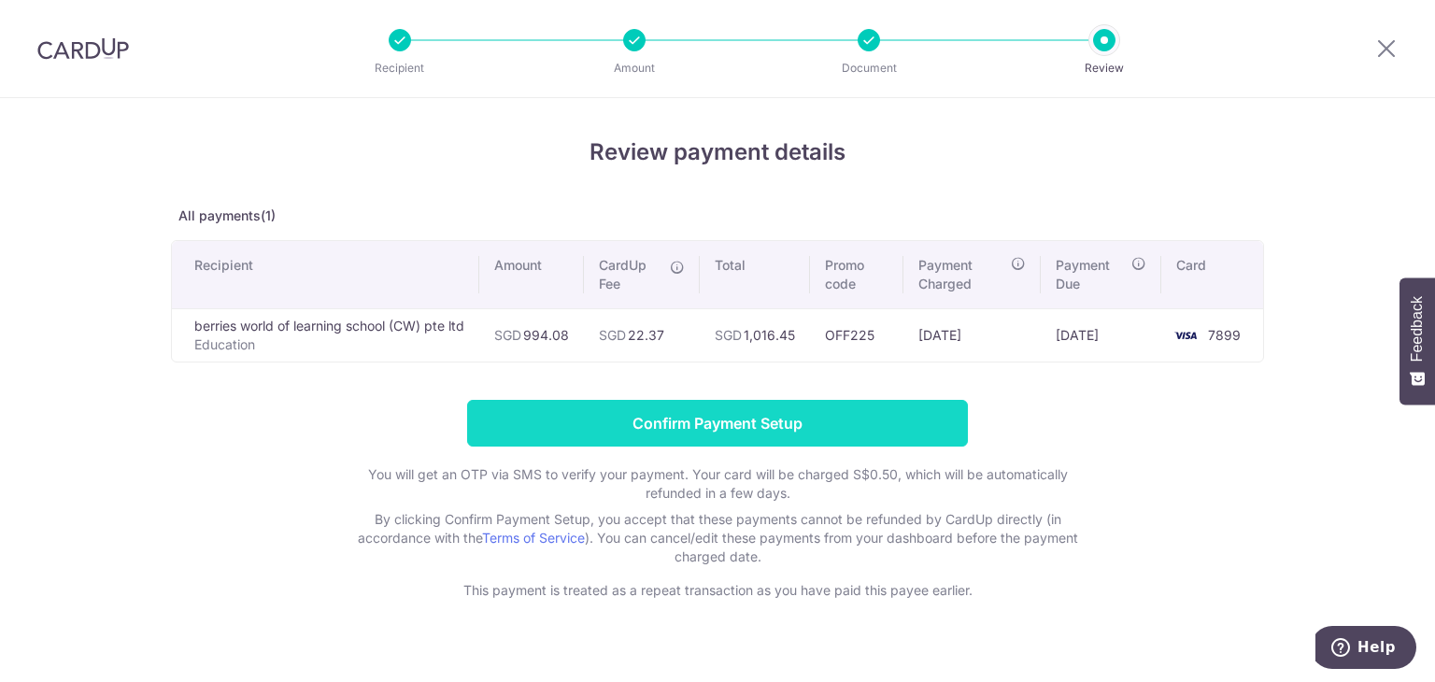
click at [725, 414] on input "Confirm Payment Setup" at bounding box center [717, 423] width 501 height 47
